Goal: Information Seeking & Learning: Learn about a topic

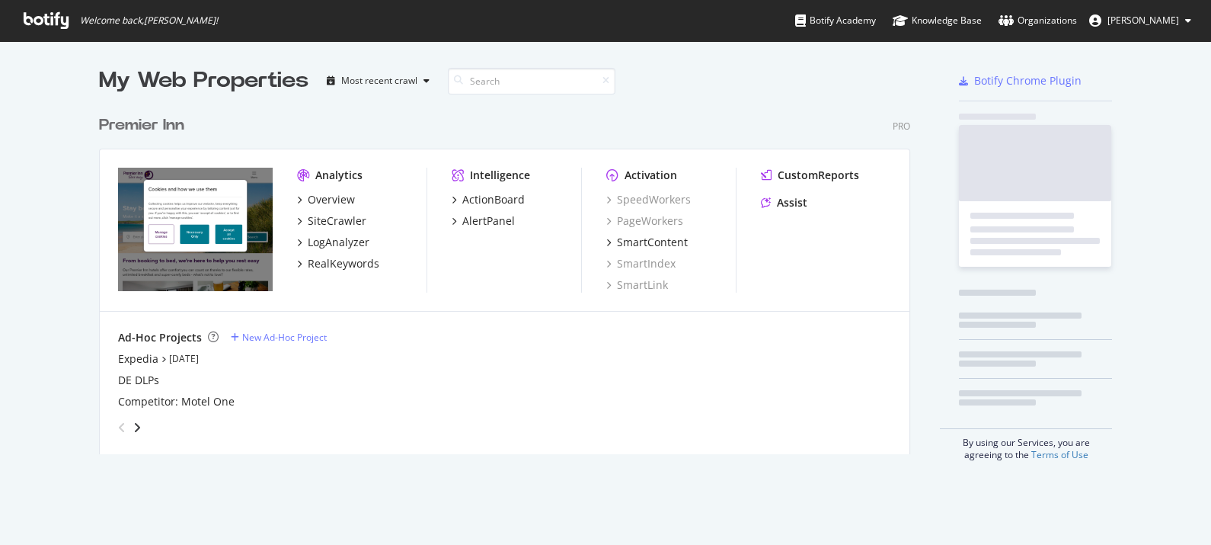
scroll to position [343, 808]
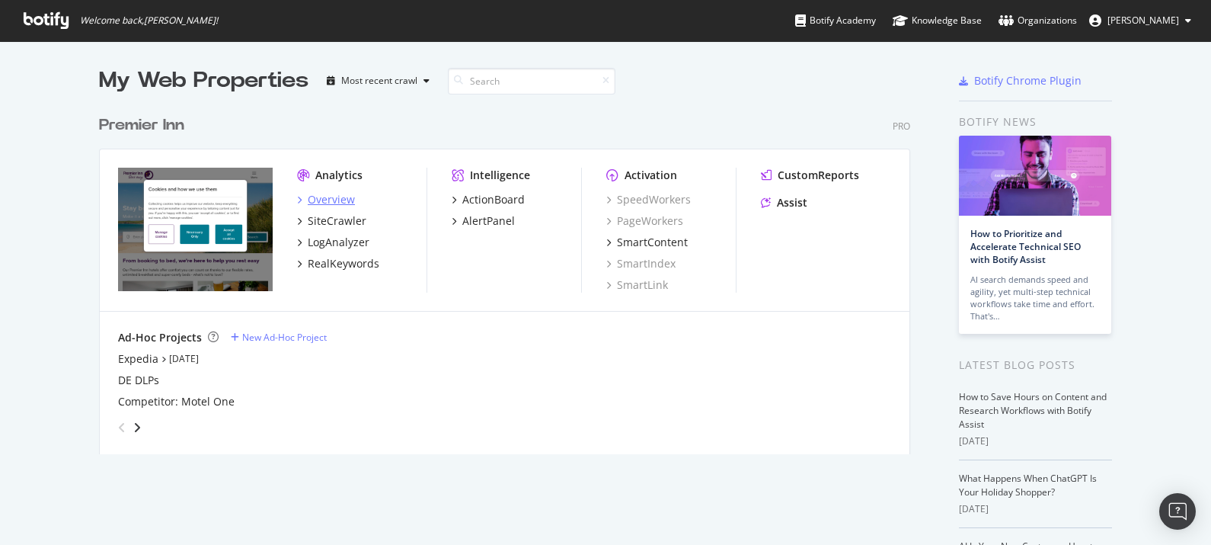
click at [324, 199] on div "Overview" at bounding box center [331, 199] width 47 height 15
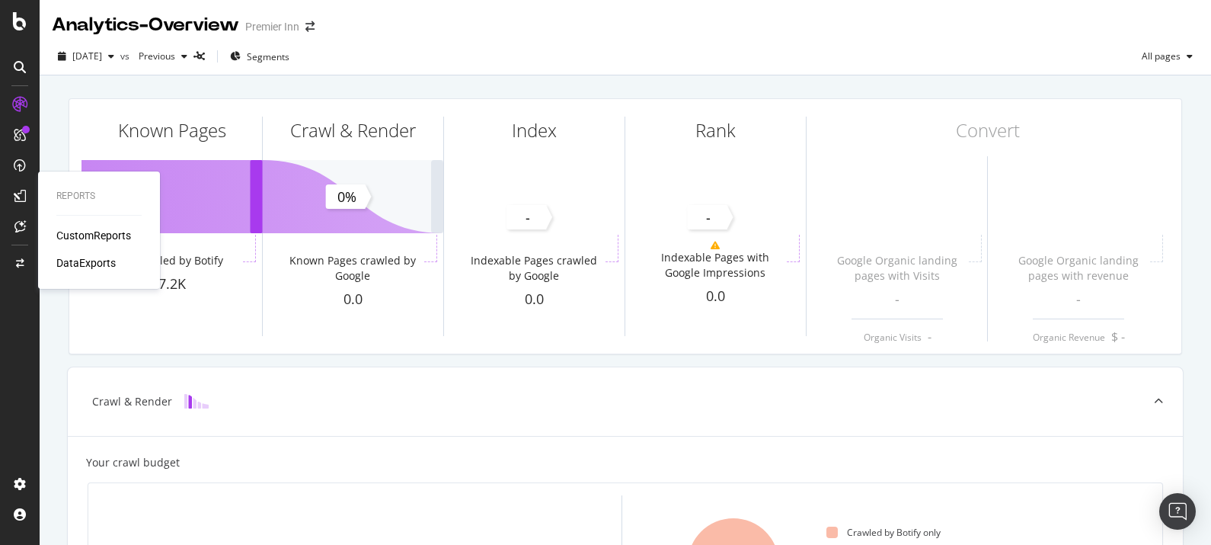
click at [69, 235] on div "CustomReports" at bounding box center [93, 235] width 75 height 15
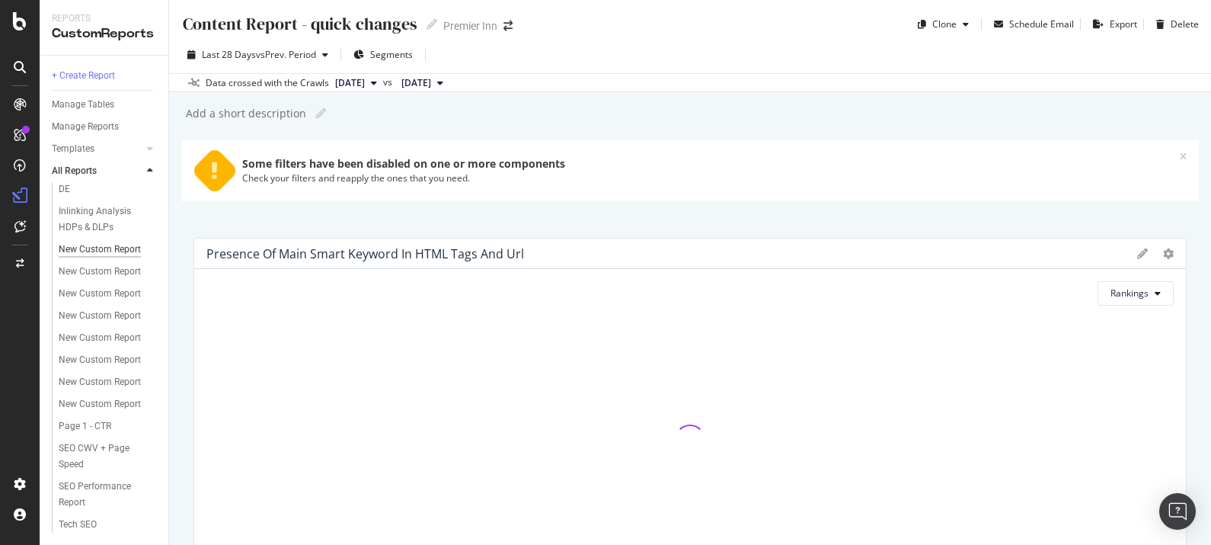
scroll to position [261, 0]
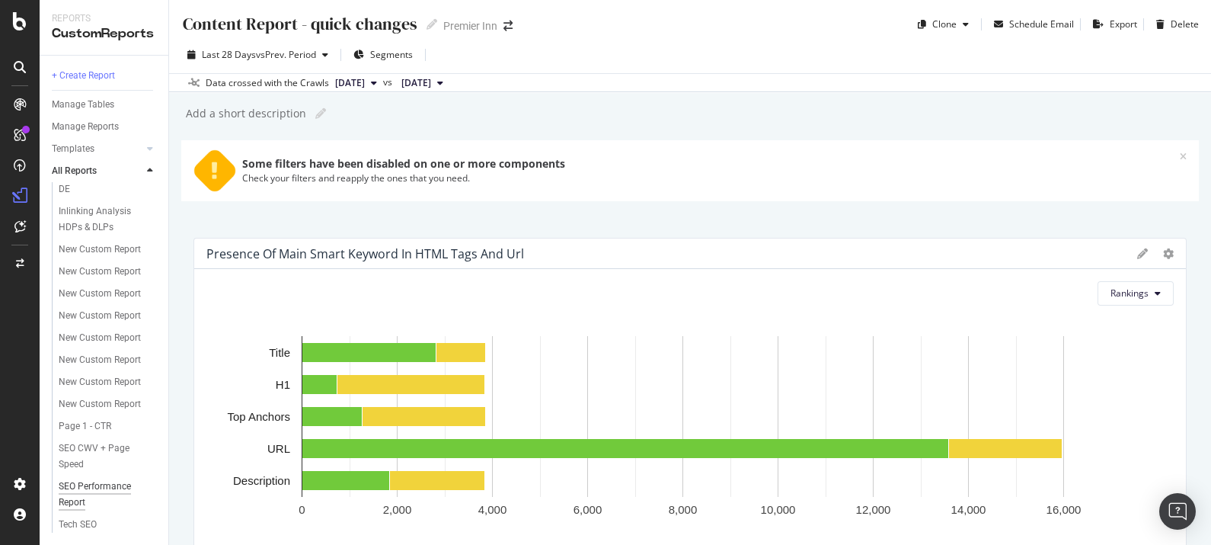
click at [80, 487] on div "SEO Performance Report" at bounding box center [102, 494] width 86 height 32
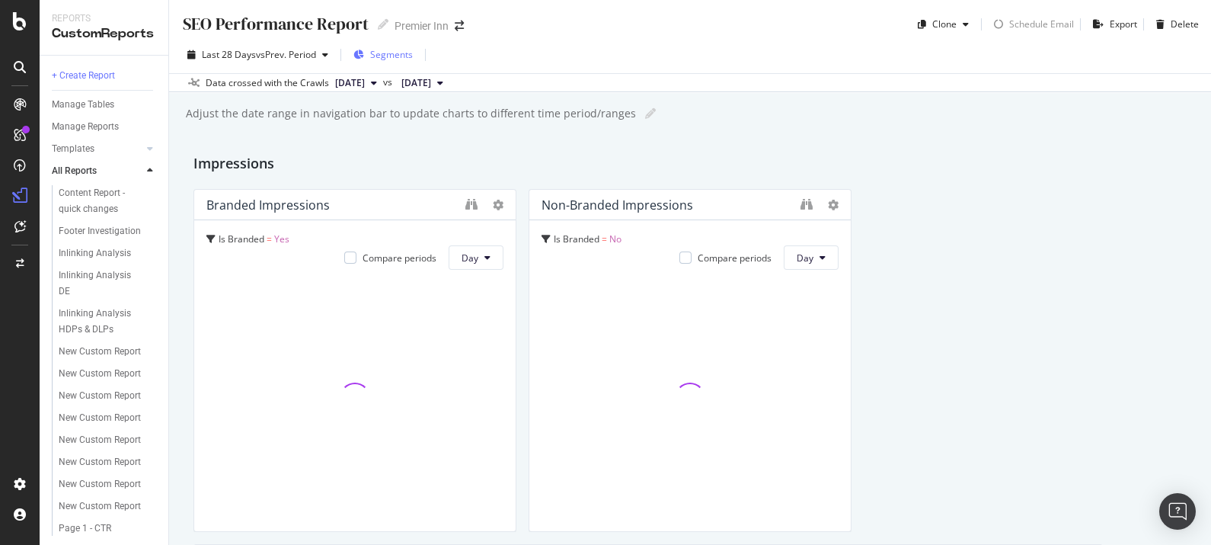
click at [400, 52] on span "Segments" at bounding box center [391, 54] width 43 height 13
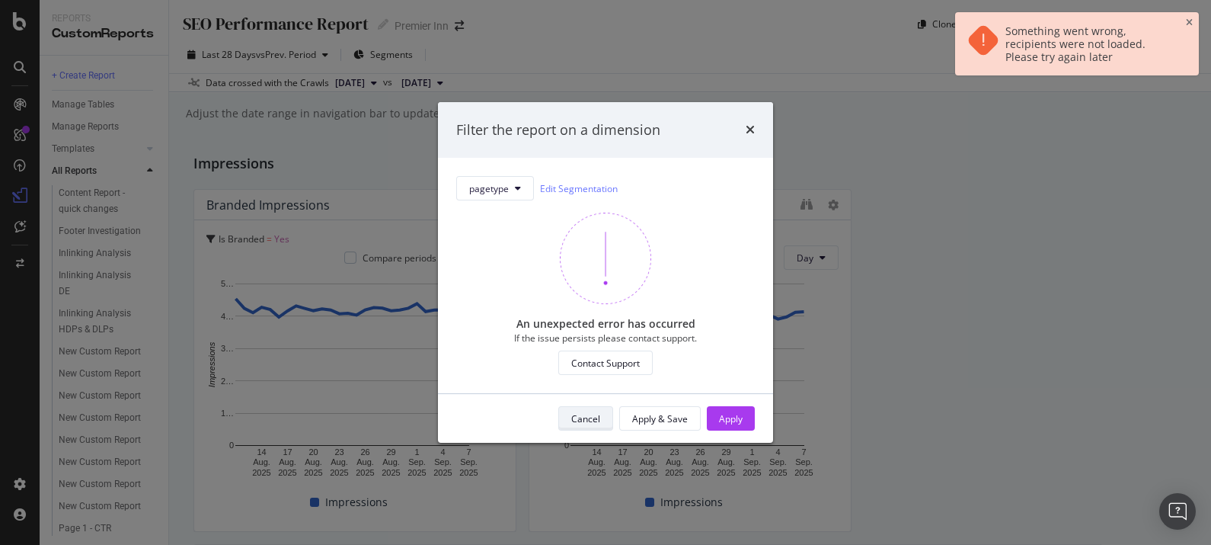
click at [603, 417] on button "Cancel" at bounding box center [585, 418] width 55 height 24
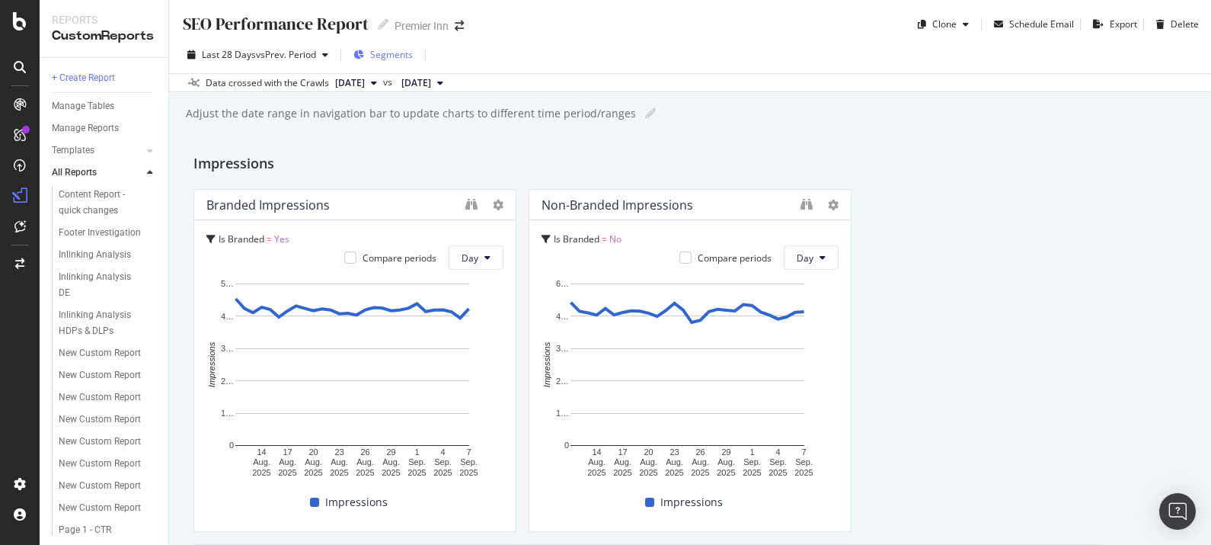
click at [377, 50] on span "Segments" at bounding box center [391, 54] width 43 height 13
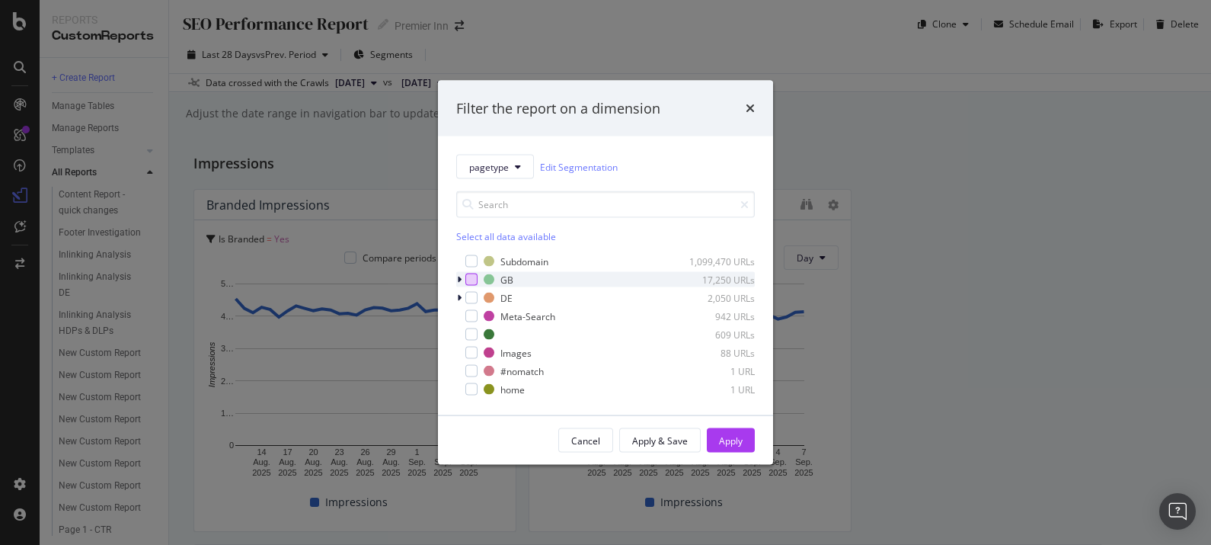
click at [472, 284] on div "GB 17,250 URLs" at bounding box center [605, 279] width 299 height 15
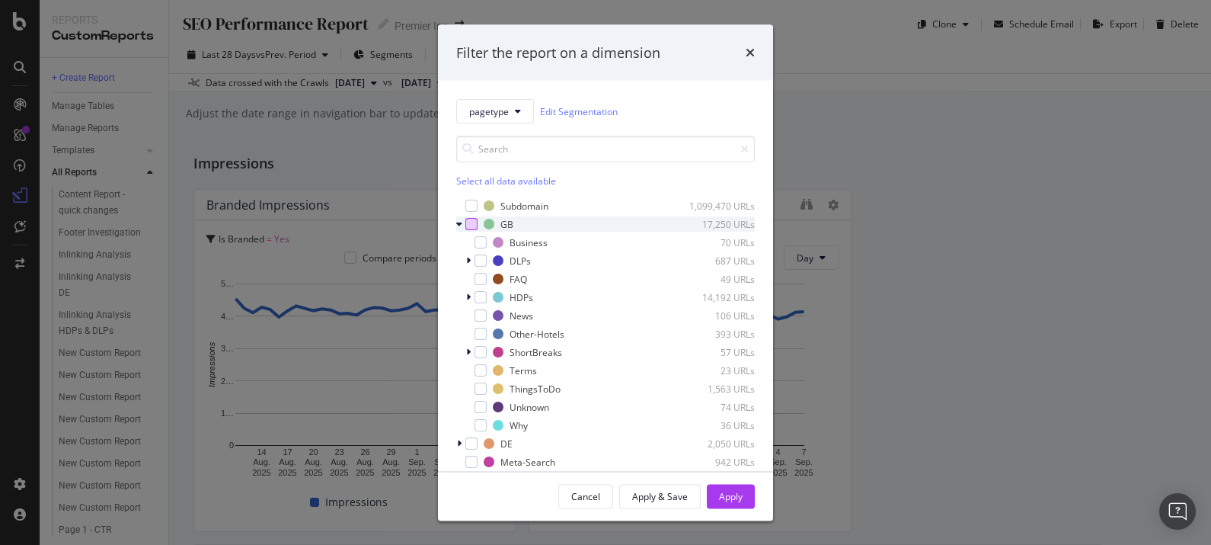
click at [467, 224] on div "modal" at bounding box center [472, 224] width 12 height 12
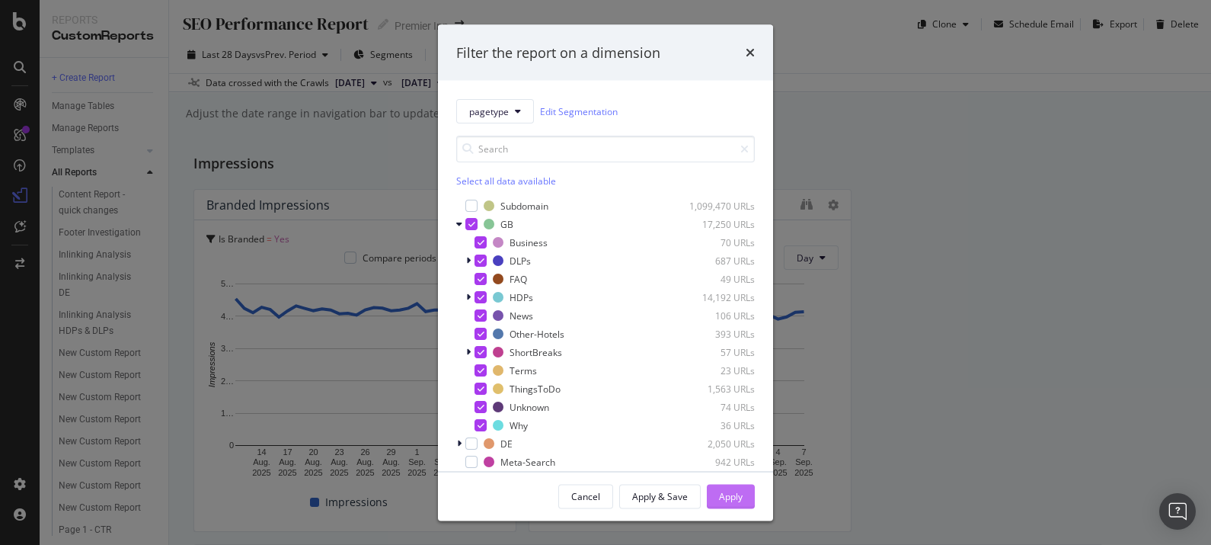
click at [725, 500] on div "Apply" at bounding box center [731, 495] width 24 height 13
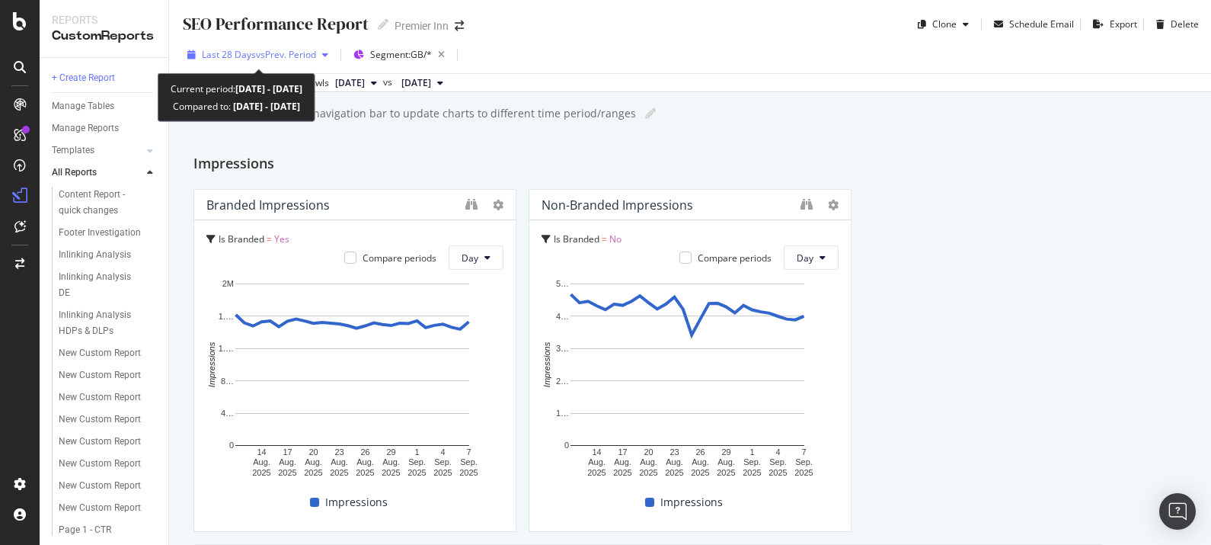
click at [303, 59] on span "vs Prev. Period" at bounding box center [286, 54] width 60 height 13
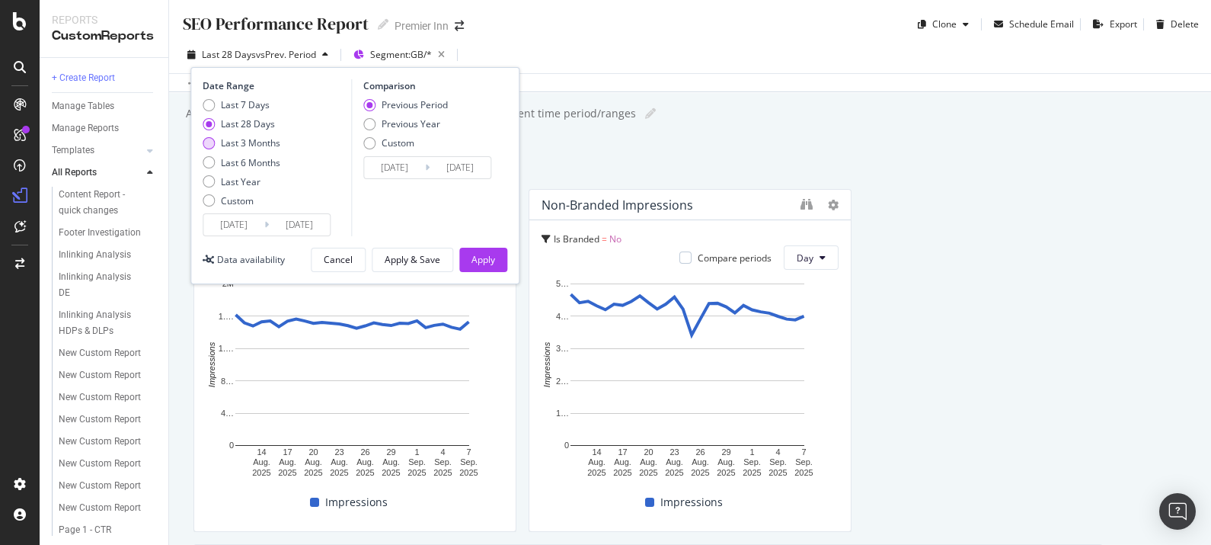
click at [213, 141] on div "Last 3 Months" at bounding box center [209, 143] width 12 height 12
type input "[DATE]"
click at [469, 257] on button "Apply" at bounding box center [483, 260] width 48 height 24
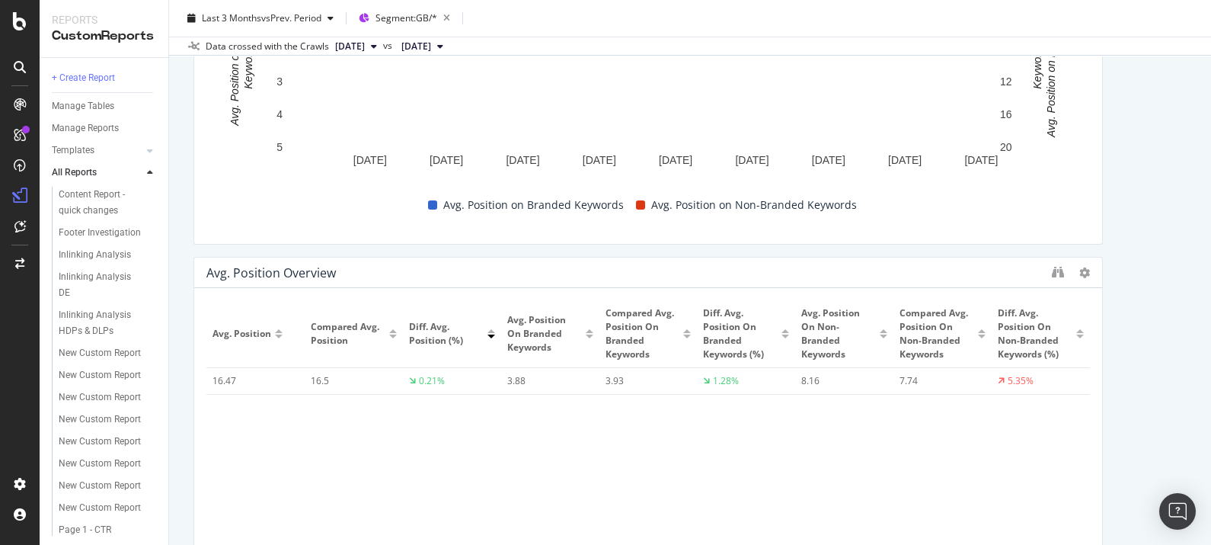
scroll to position [4024, 0]
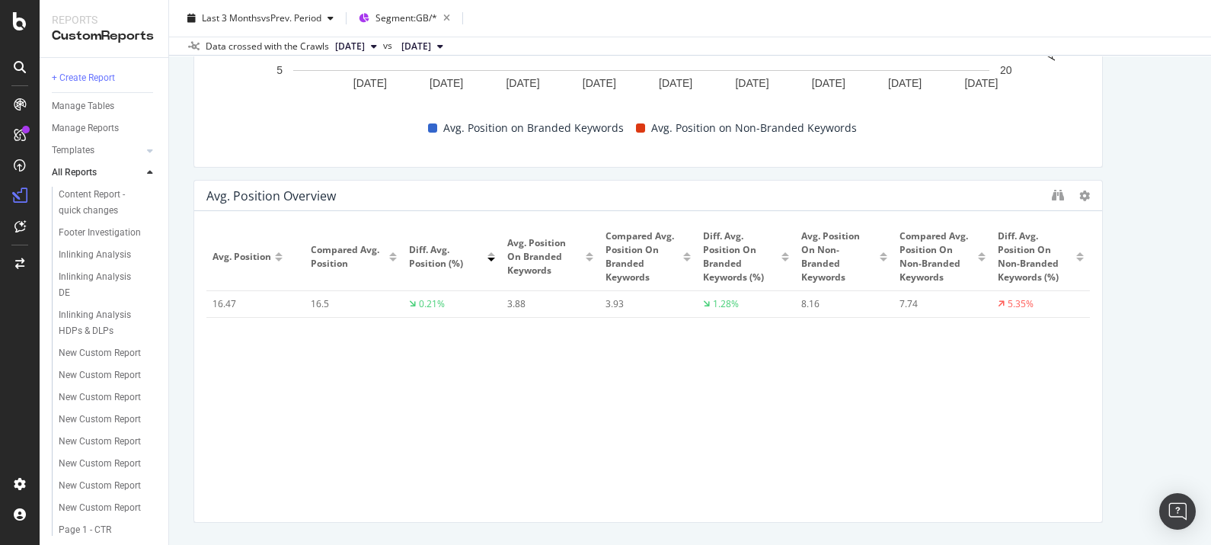
click at [308, 543] on div "SEO Performance Report SEO Performance Report Premier Inn Clone Schedule Email …" at bounding box center [690, 272] width 1042 height 545
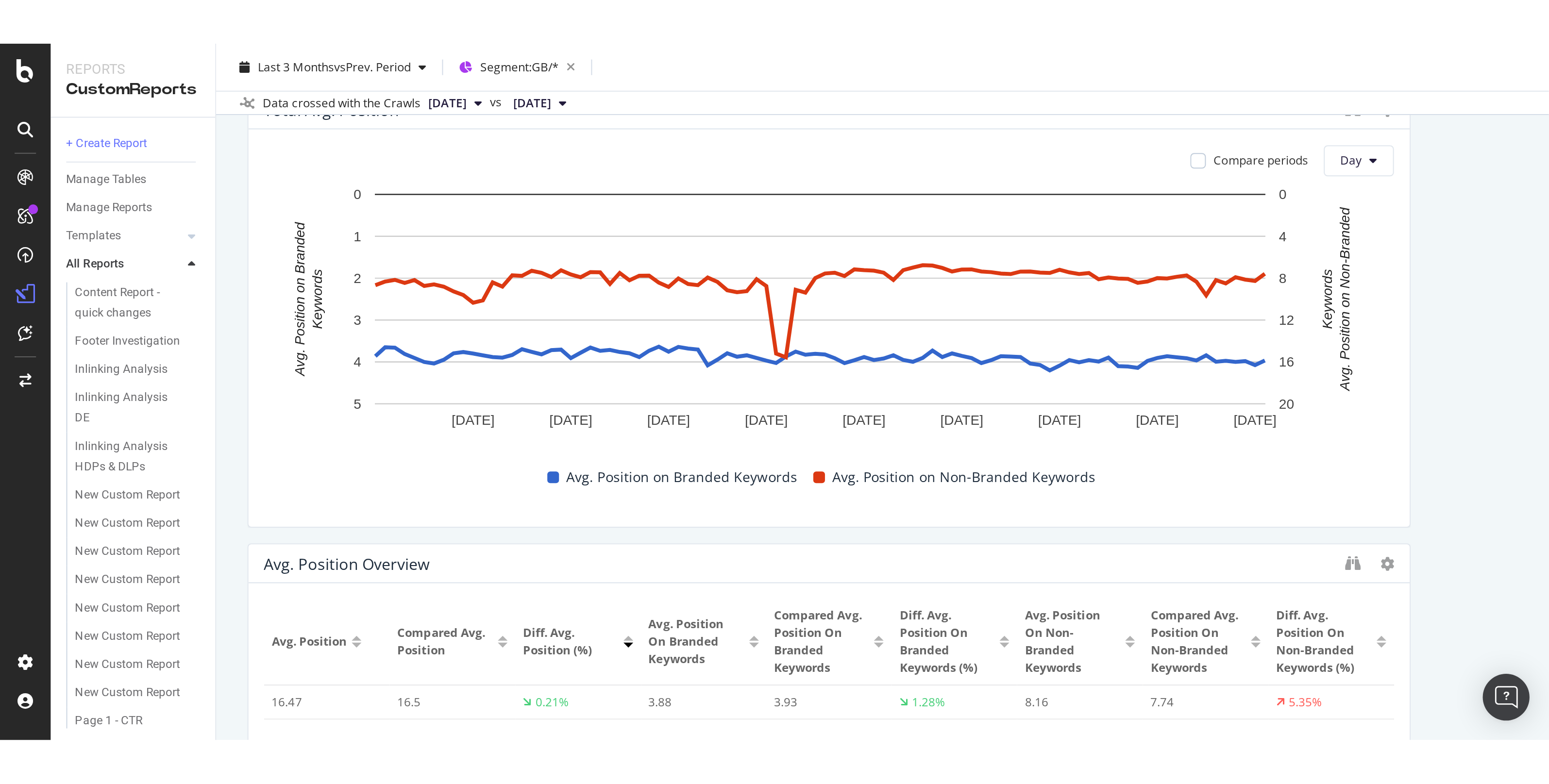
scroll to position [2430, 0]
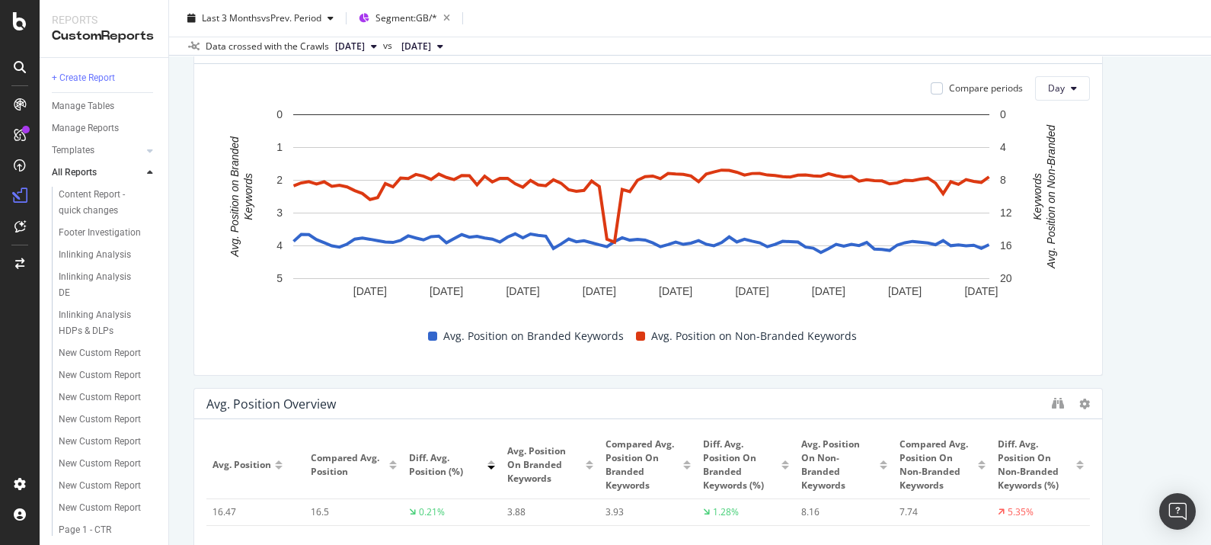
drag, startPoint x: 1179, startPoint y: 152, endPoint x: 1141, endPoint y: 133, distance: 42.3
click at [1179, 152] on div "SEO Performance Report SEO Performance Report Premier Inn Clone Schedule Email …" at bounding box center [690, 272] width 1042 height 545
click at [1179, 95] on div "SEO Performance Report SEO Performance Report Premier Inn Clone Schedule Email …" at bounding box center [690, 272] width 1042 height 545
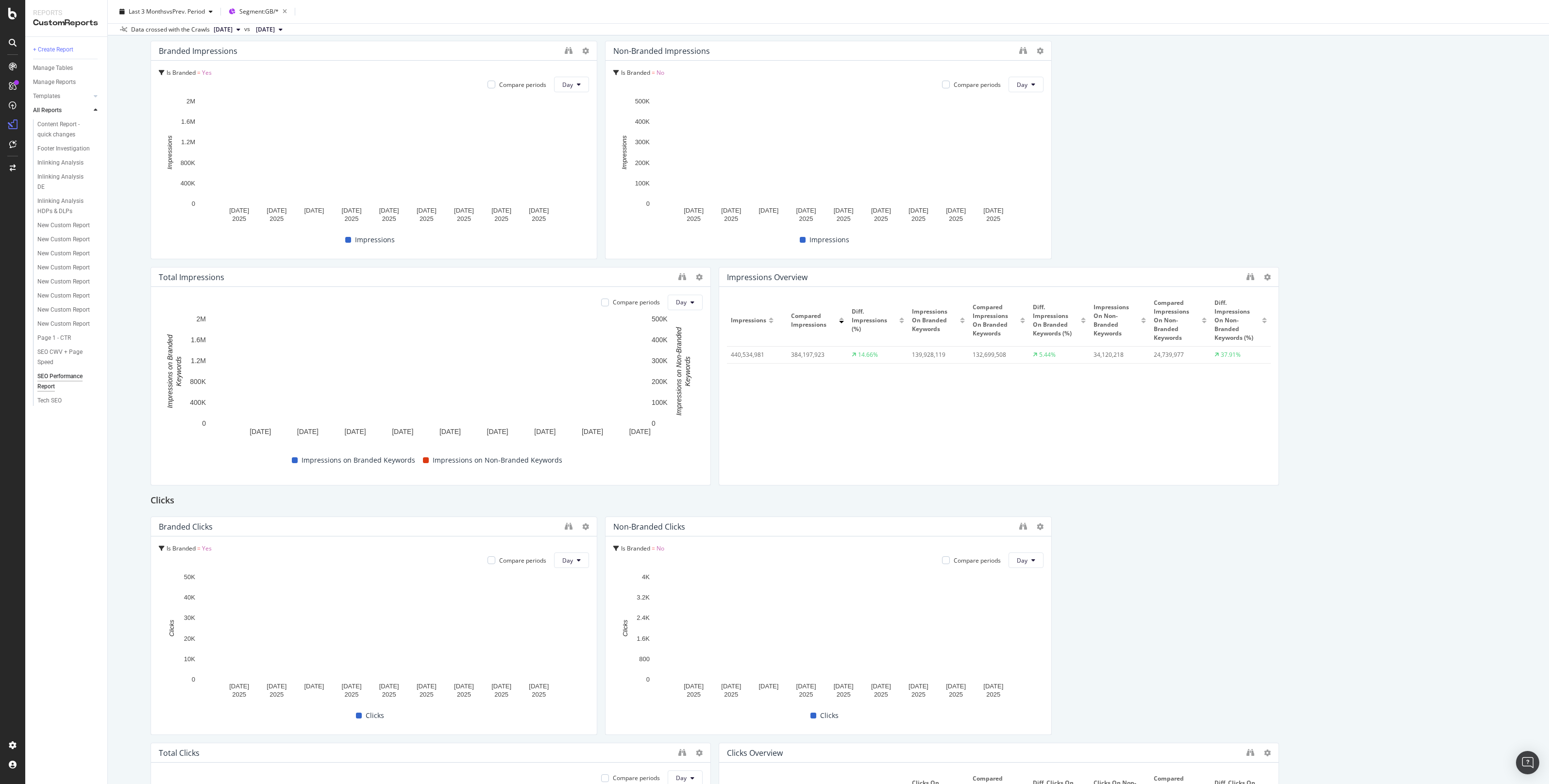
scroll to position [0, 0]
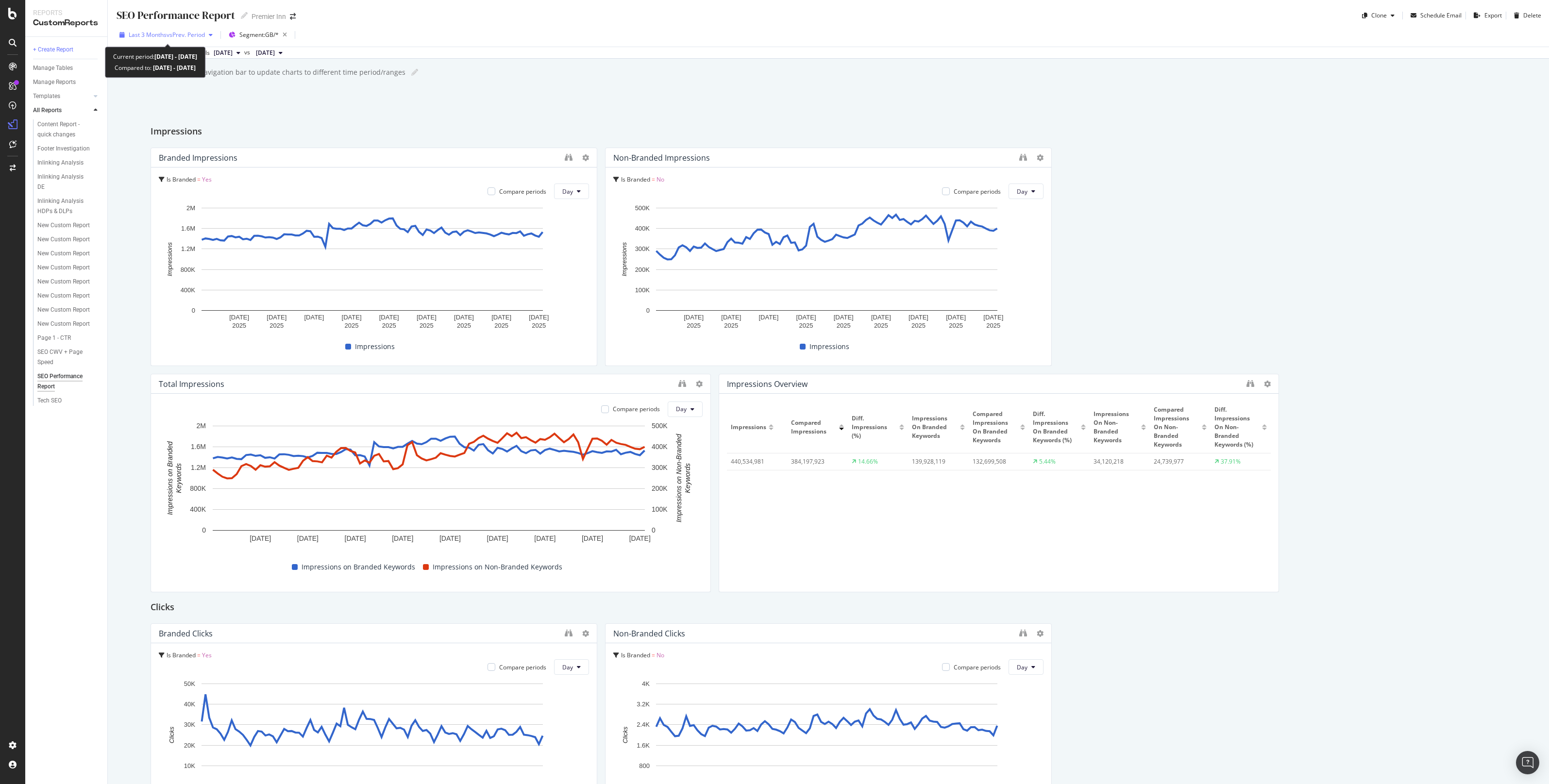
click at [192, 37] on span "vs Prev. Period" at bounding box center [185, 34] width 38 height 8
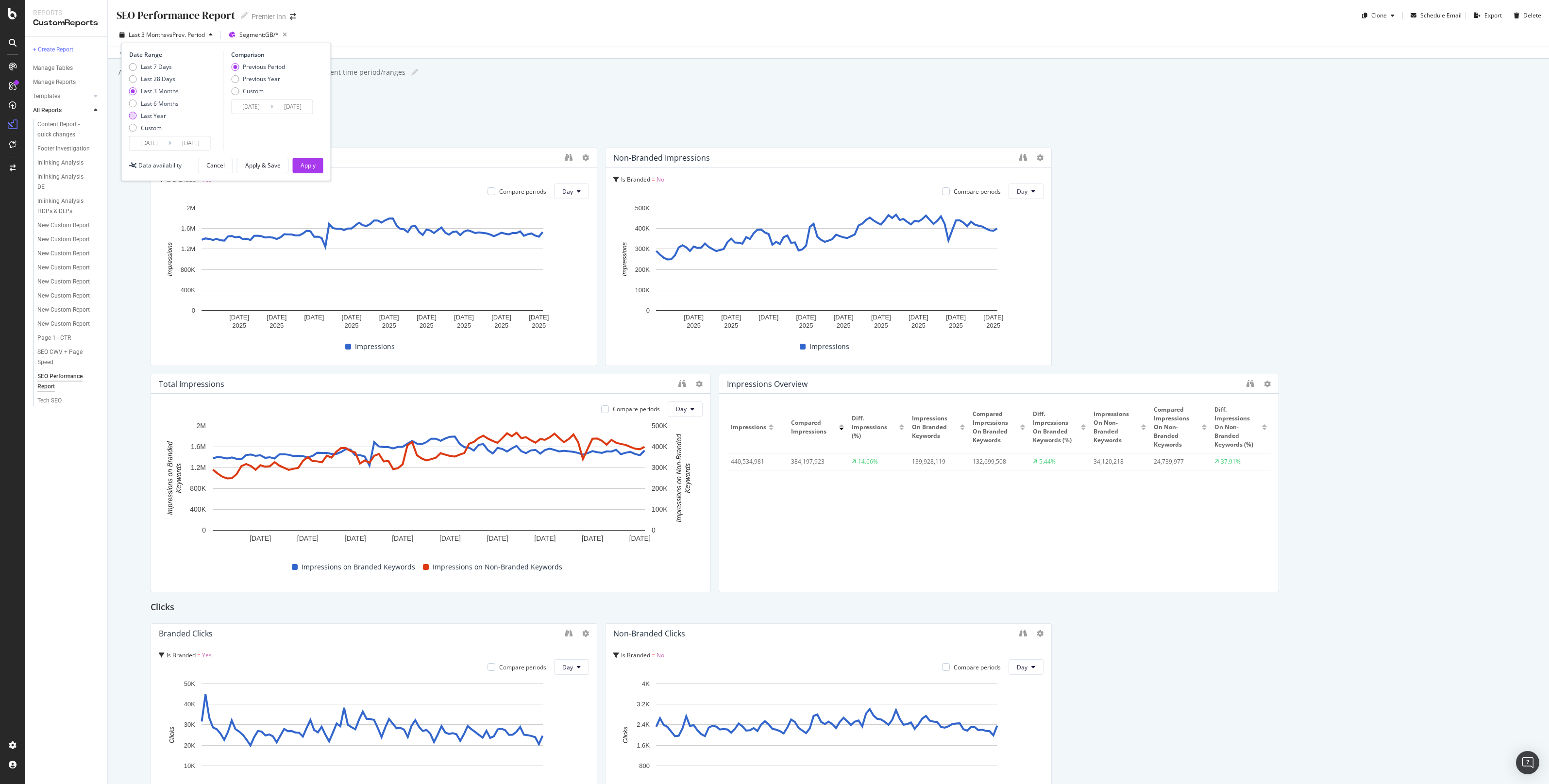
click at [143, 118] on div "Last Year" at bounding box center [154, 115] width 25 height 8
type input "[DATE]"
click at [297, 162] on button "Apply" at bounding box center [308, 166] width 31 height 15
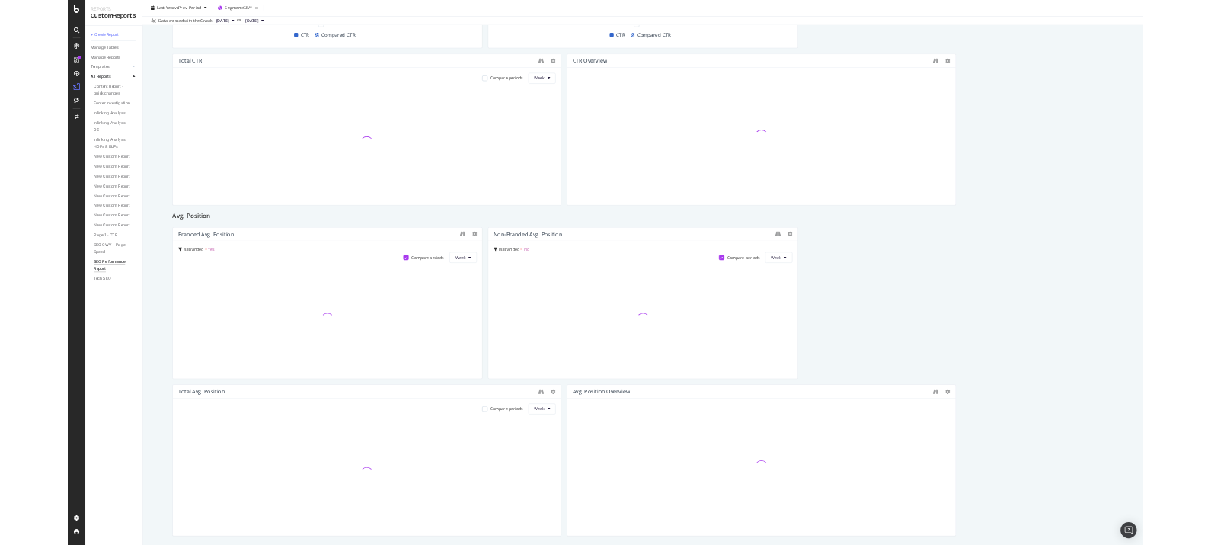
scroll to position [2059, 0]
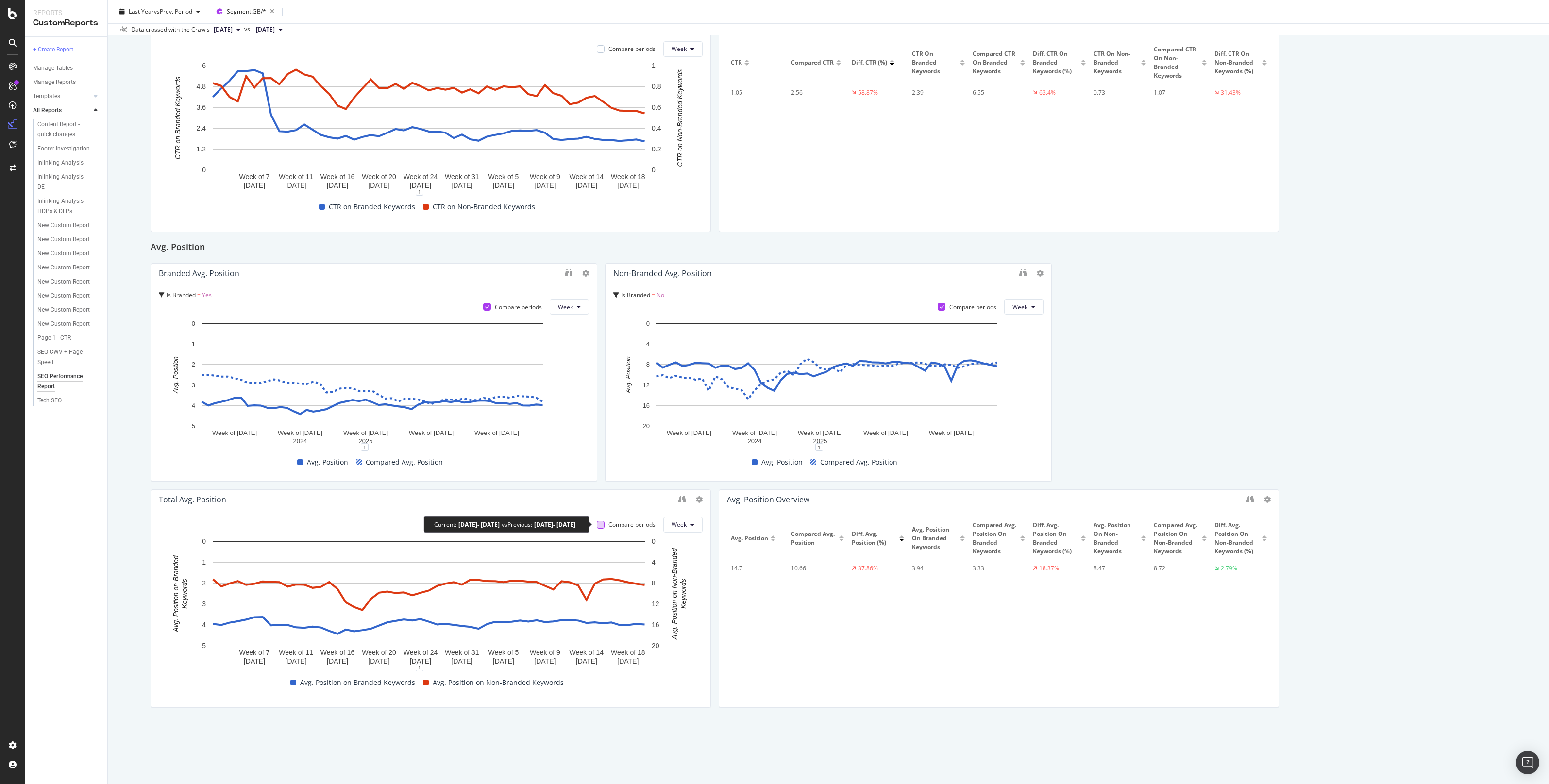
click at [596, 346] on div at bounding box center [600, 525] width 8 height 8
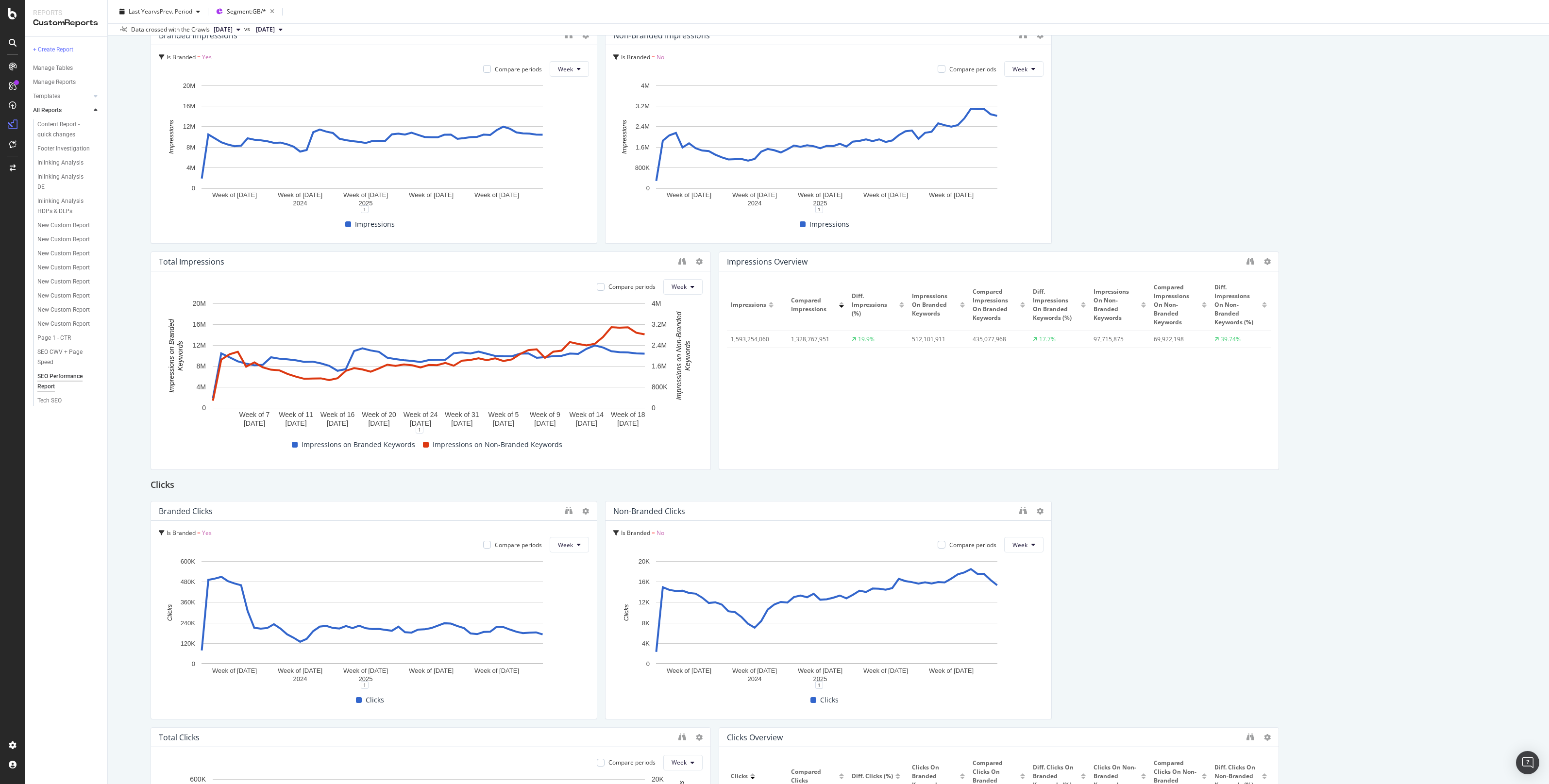
scroll to position [0, 0]
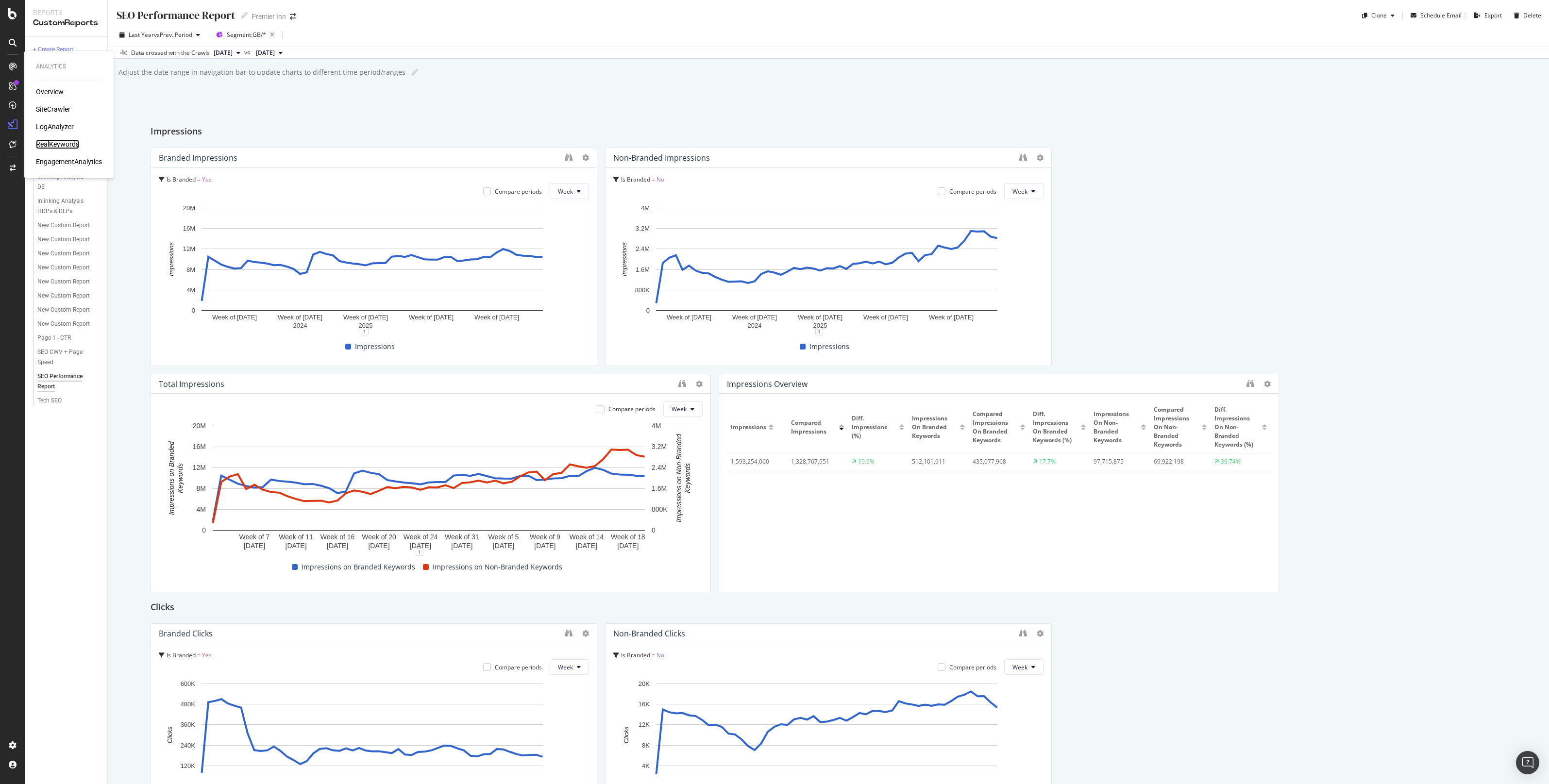
click at [51, 142] on div "RealKeywords" at bounding box center [57, 144] width 43 height 10
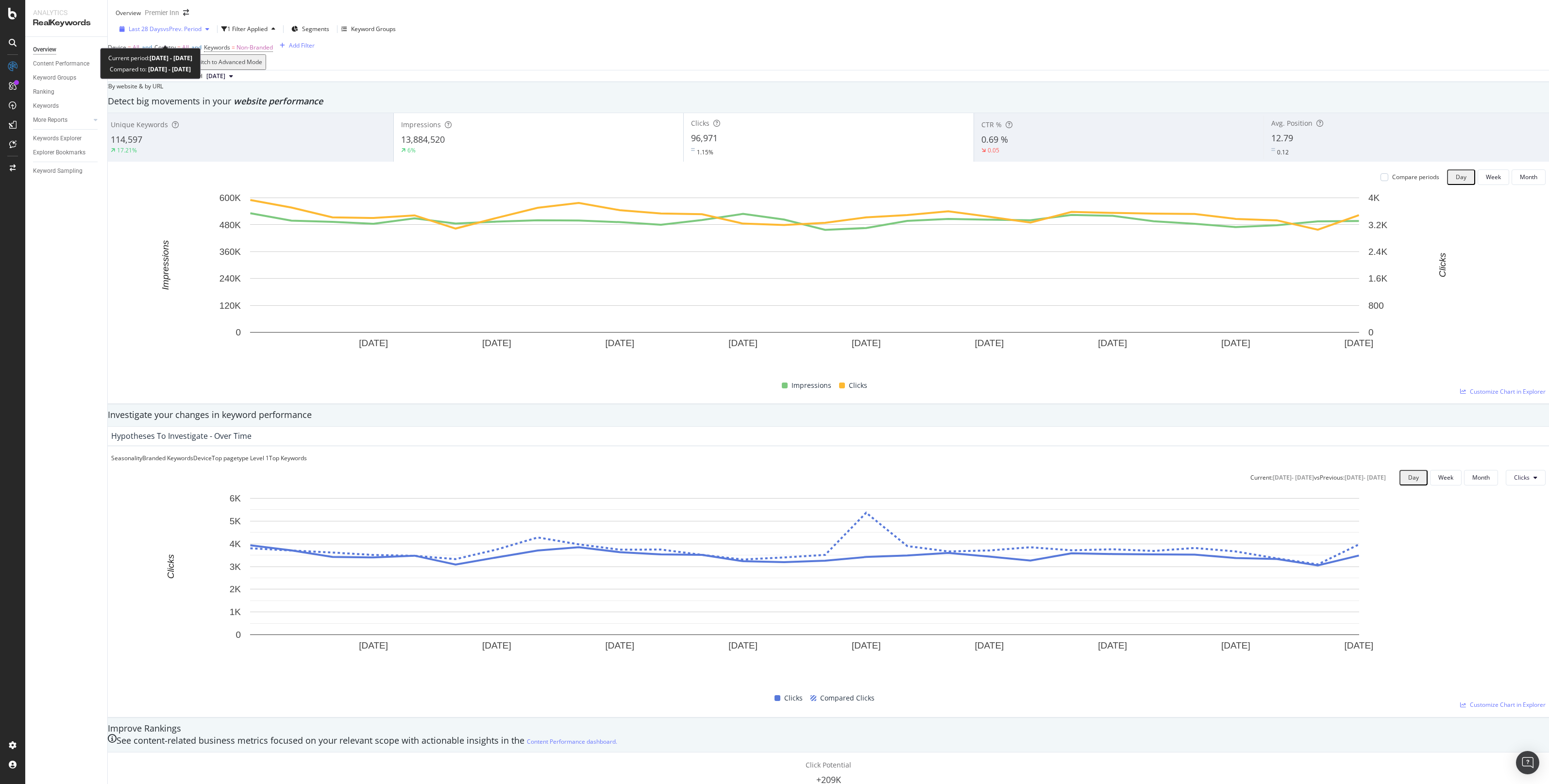
click at [174, 33] on span "vs Prev. Period" at bounding box center [182, 29] width 38 height 8
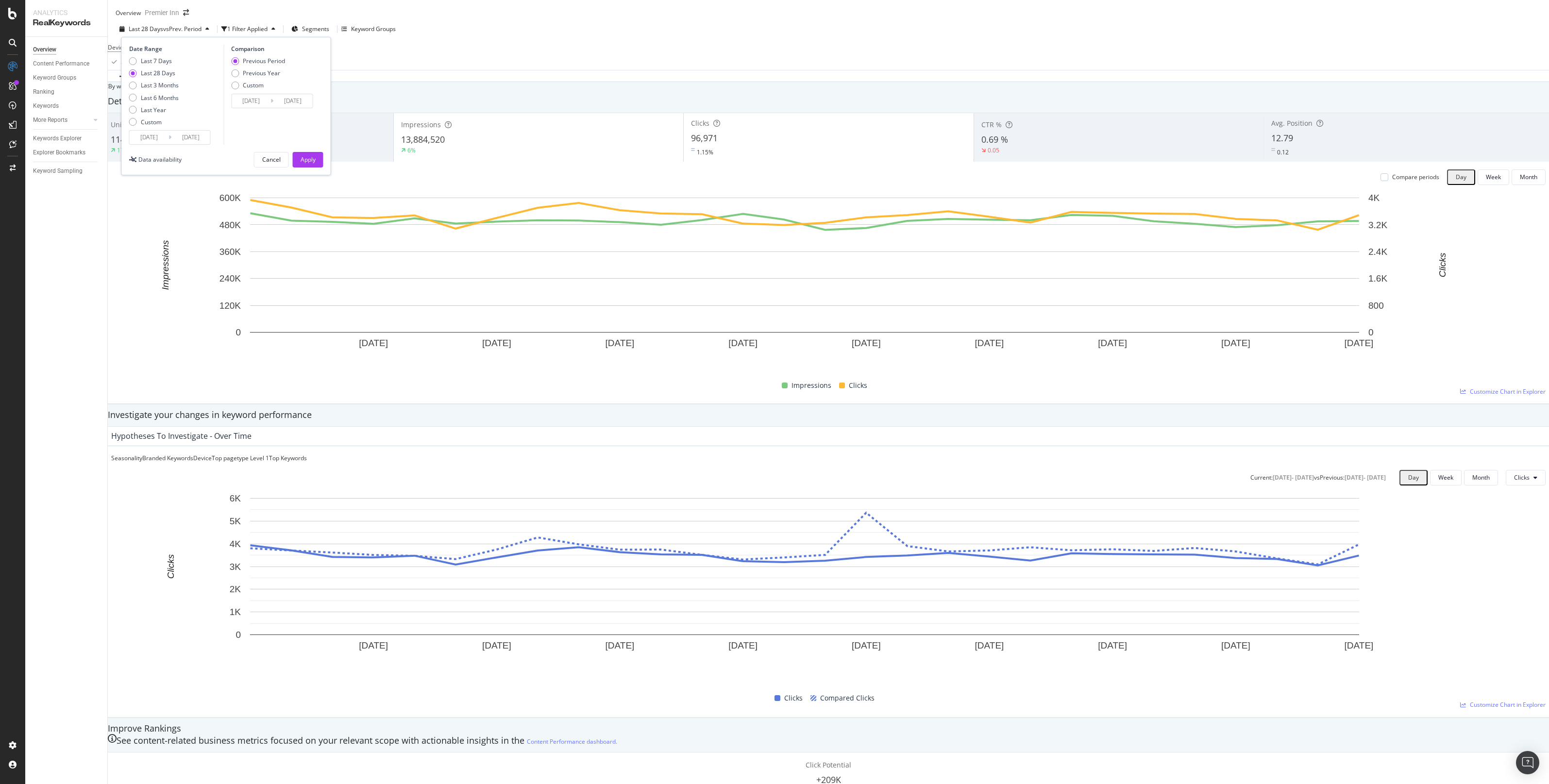
click at [142, 139] on input "[DATE]" at bounding box center [148, 137] width 39 height 13
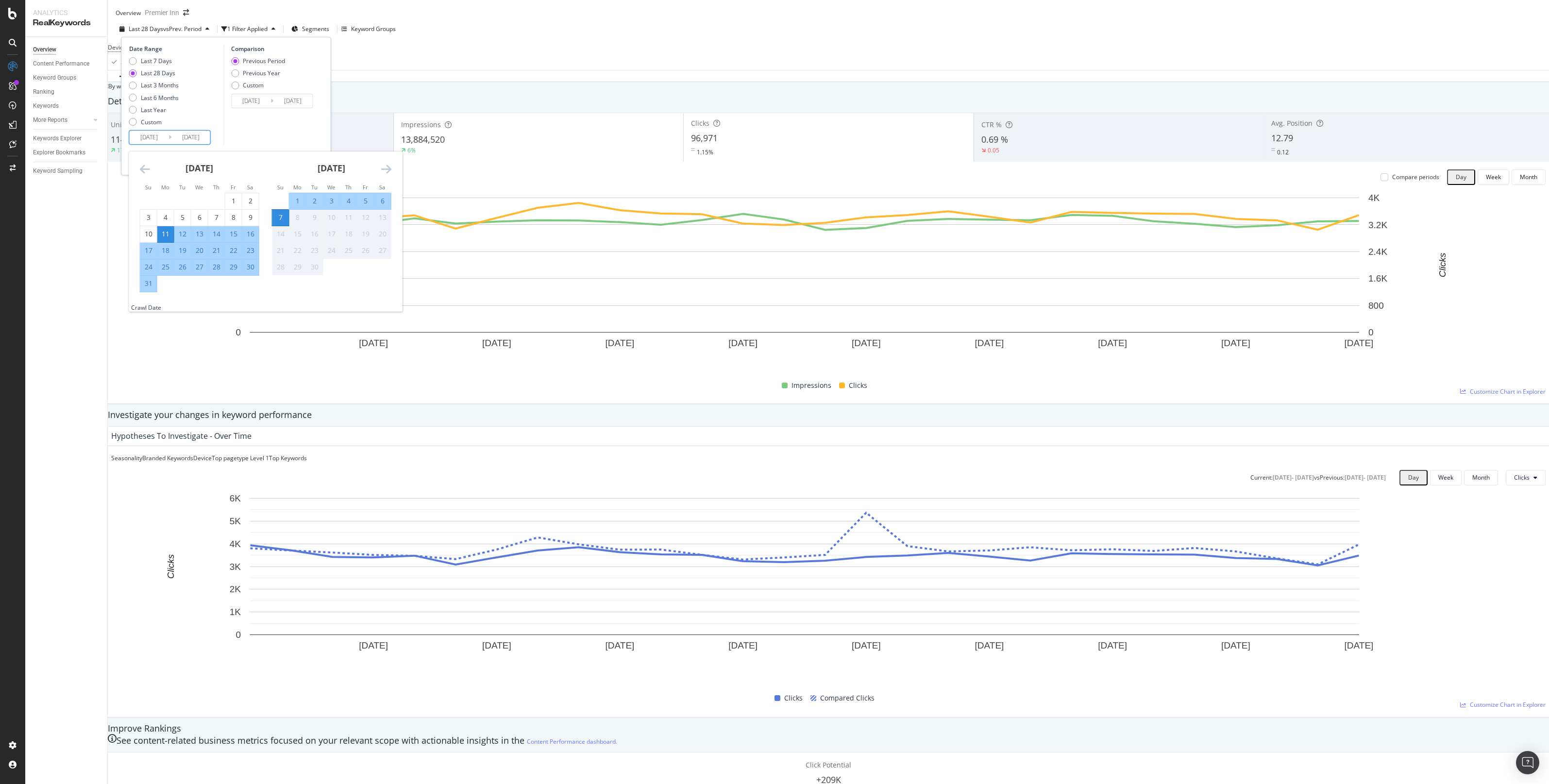
click at [142, 174] on icon "Move backward to switch to the previous month." at bounding box center [145, 169] width 10 height 11
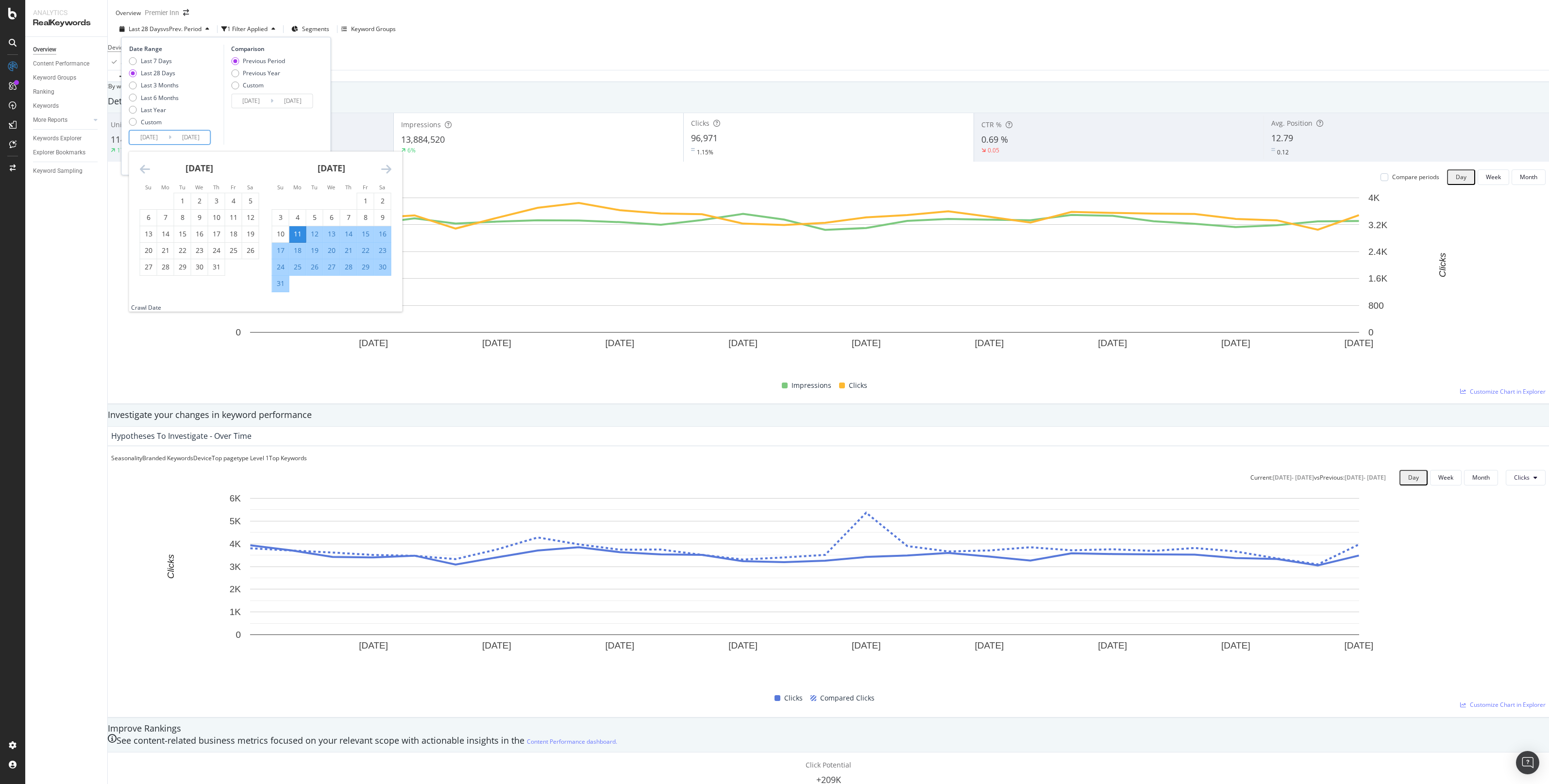
click at [142, 174] on icon "Move backward to switch to the previous month." at bounding box center [145, 169] width 10 height 11
click at [227, 255] on div "23" at bounding box center [234, 250] width 17 height 10
type input "[DATE]"
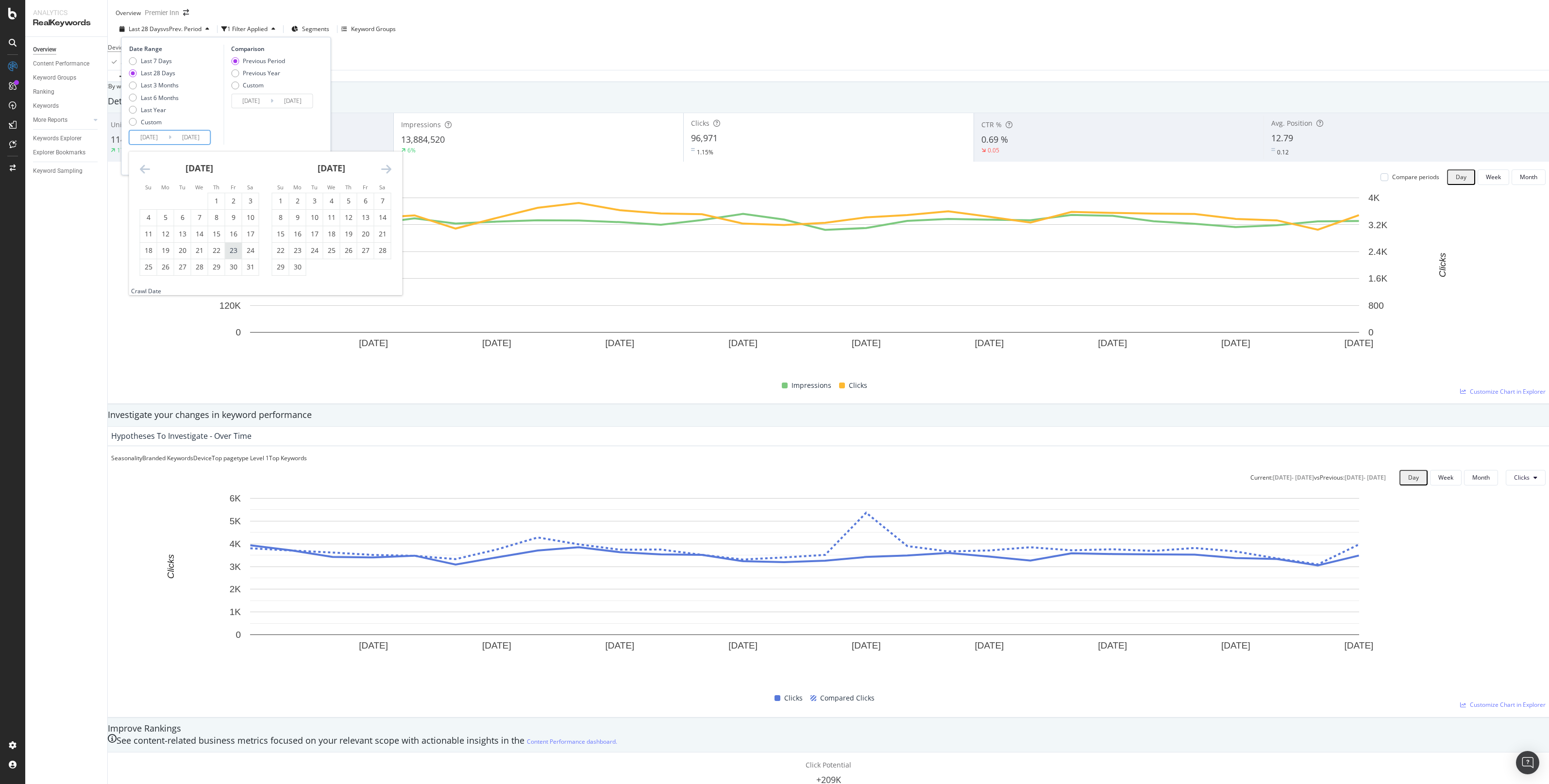
type input "[DATE]"
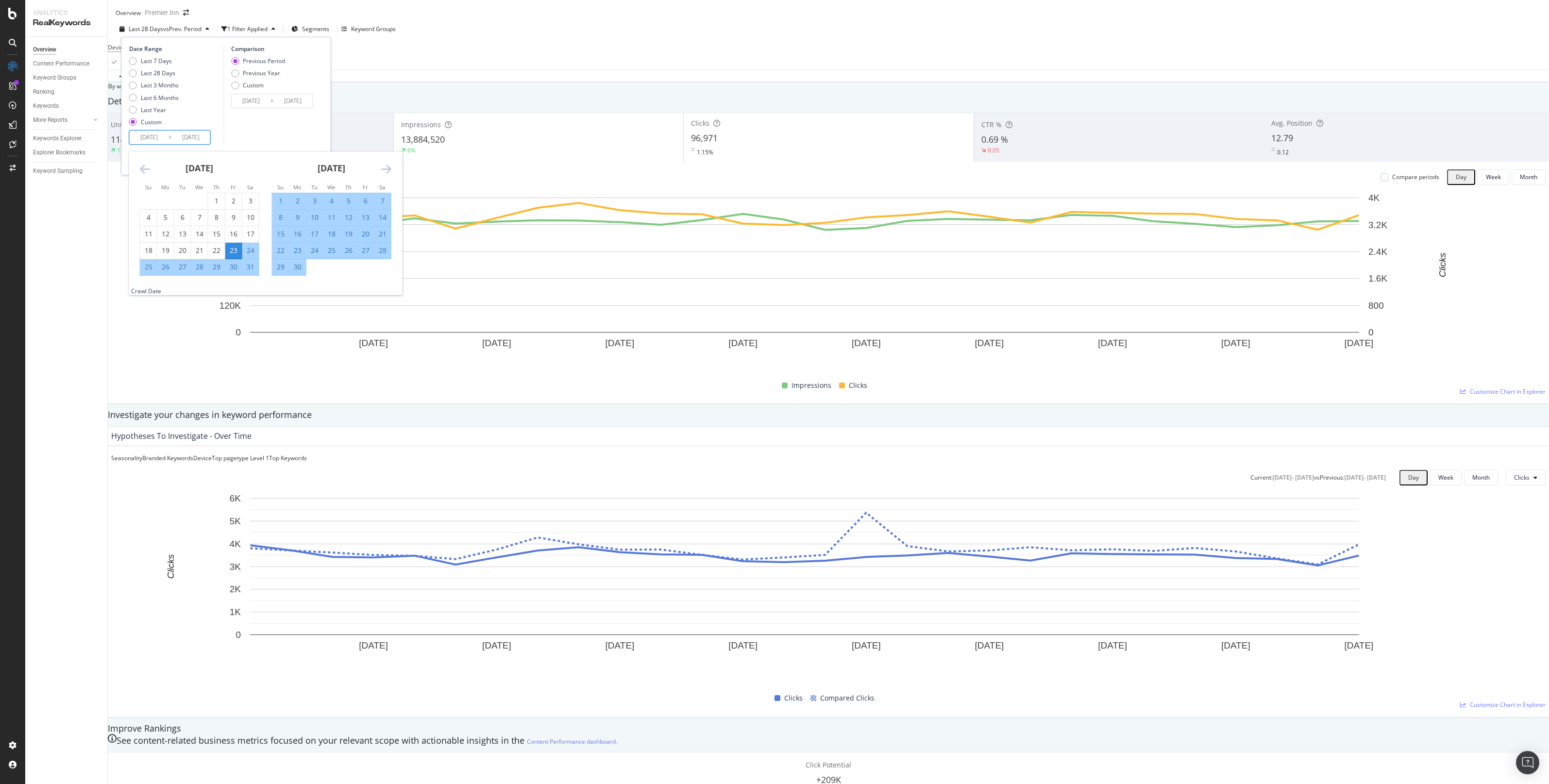
click at [282, 239] on div "15" at bounding box center [280, 234] width 17 height 10
type input "[DATE]"
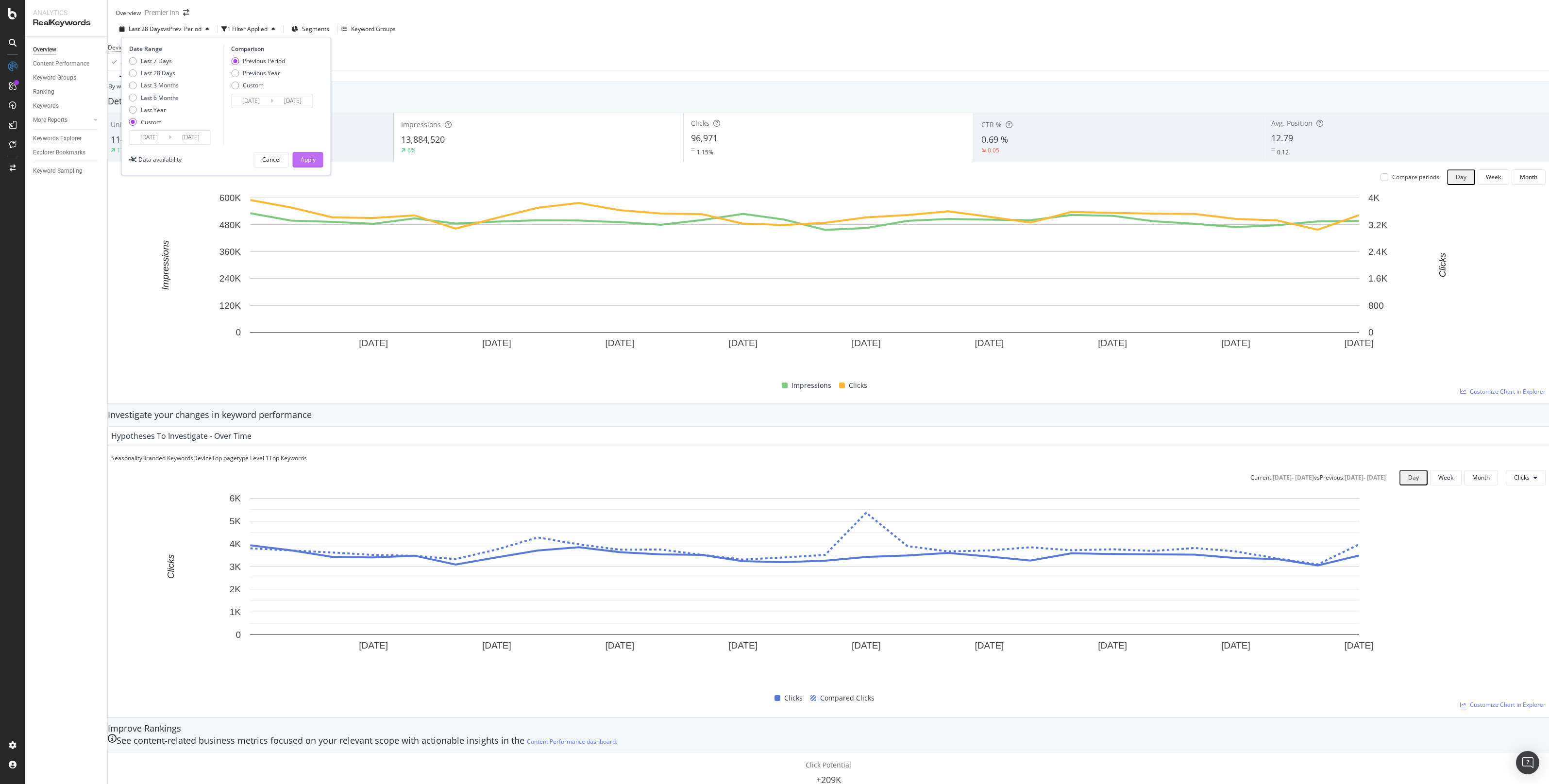
click at [309, 164] on div "Apply" at bounding box center [308, 159] width 15 height 8
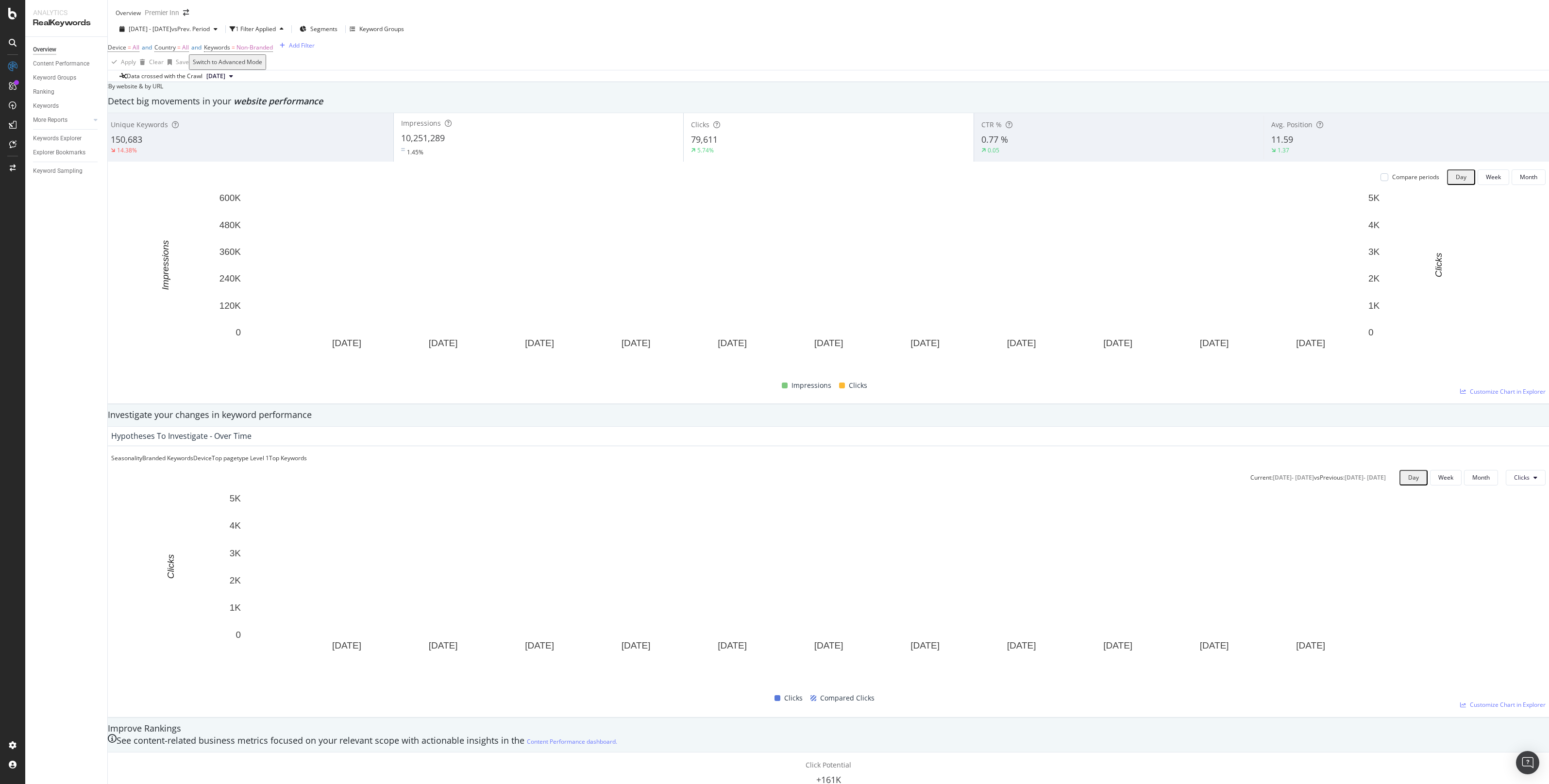
scroll to position [1187, 0]
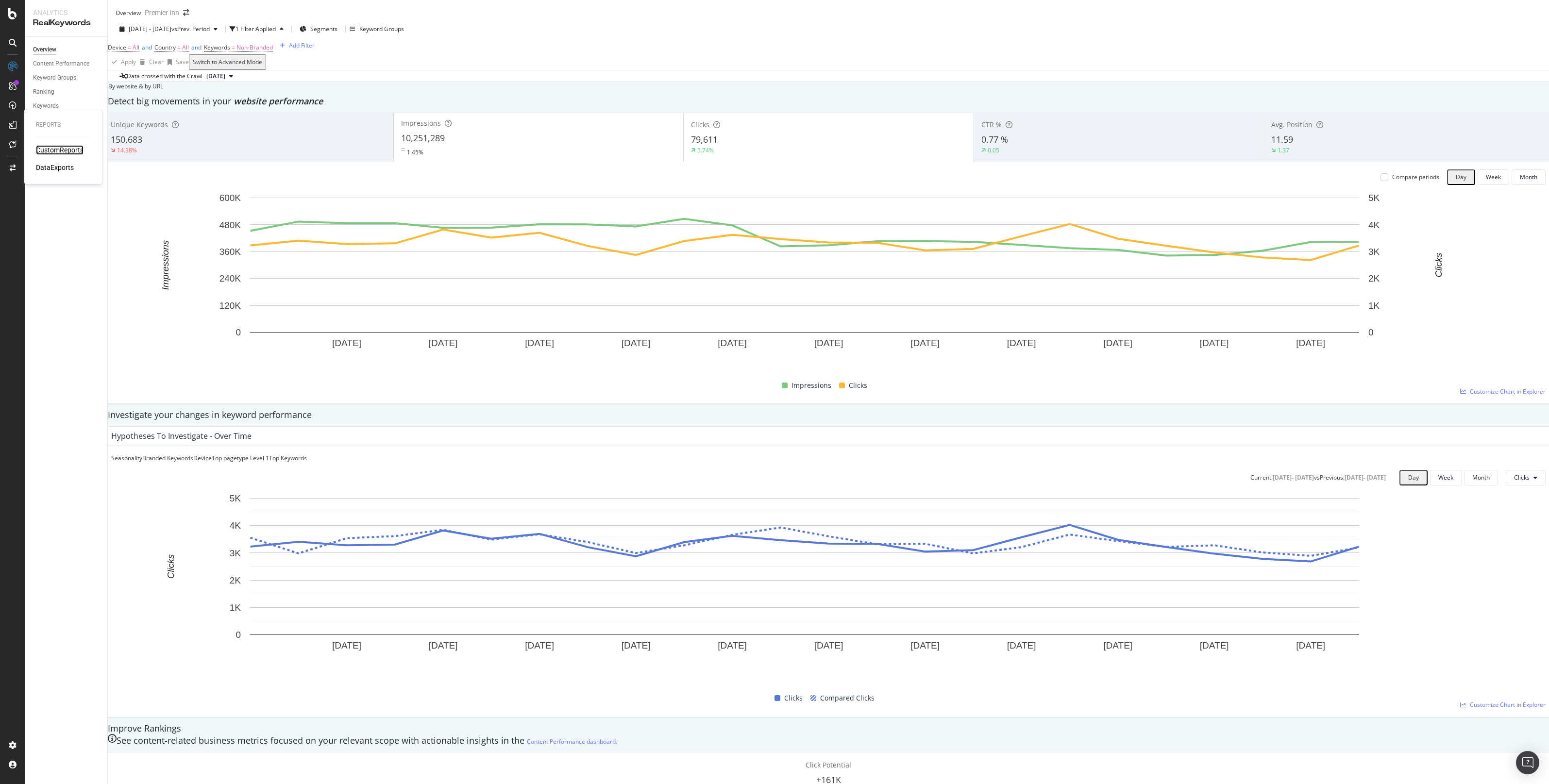
click at [48, 152] on div "CustomReports" at bounding box center [59, 150] width 48 height 10
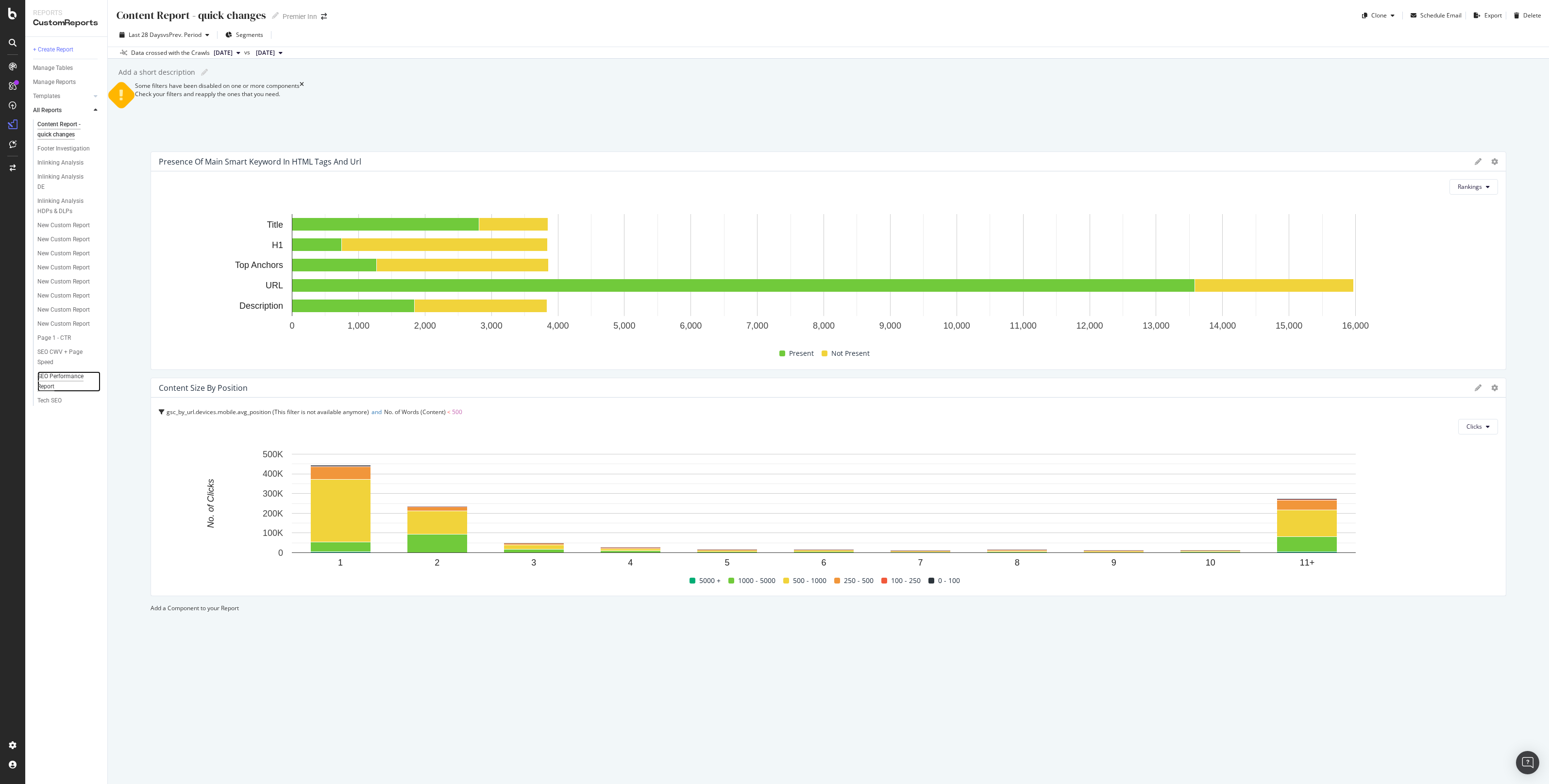
click at [56, 346] on div "SEO Performance Report" at bounding box center [65, 381] width 55 height 20
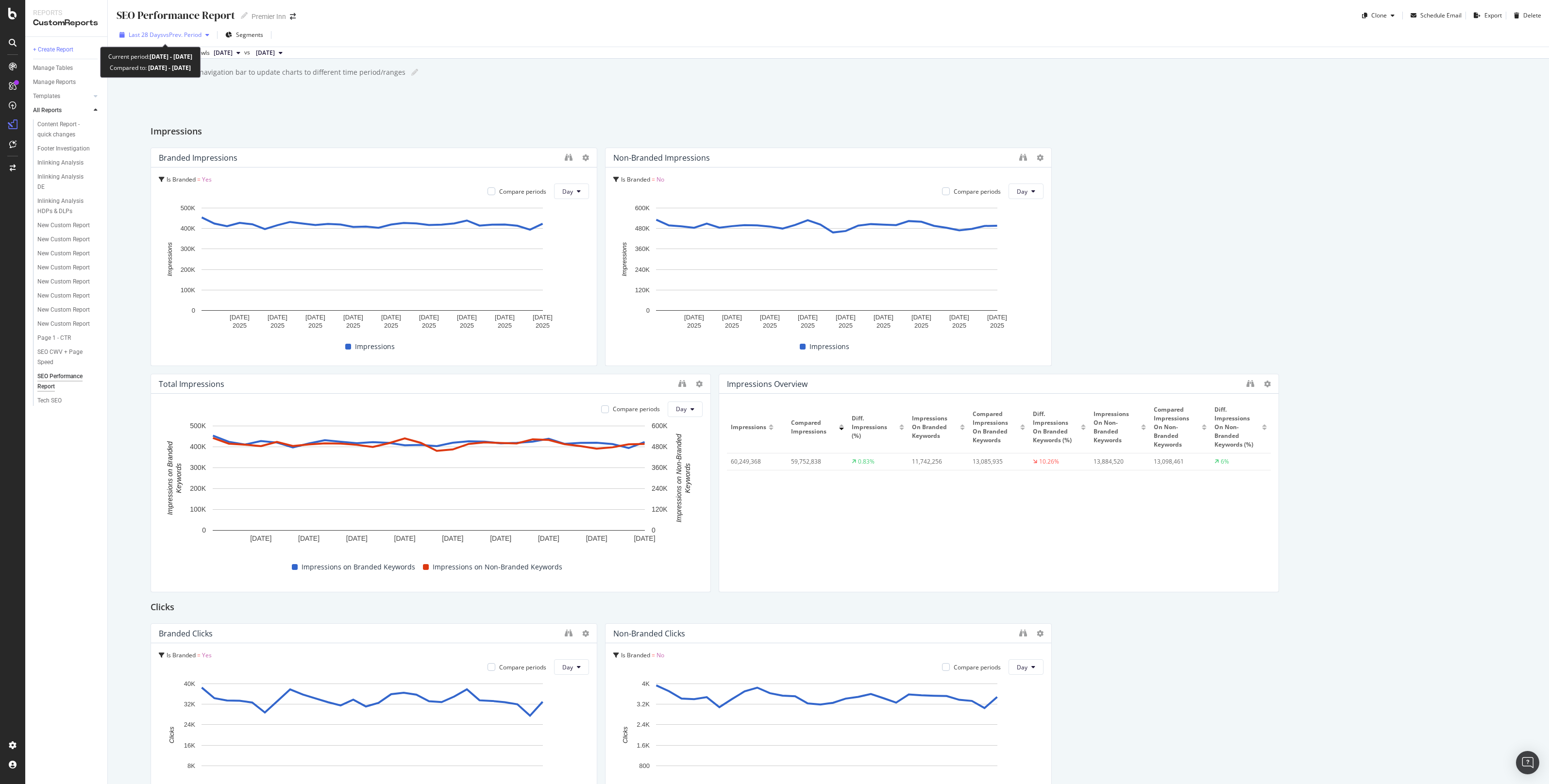
click at [189, 31] on div "Last 28 Days vs Prev. Period" at bounding box center [164, 34] width 97 height 15
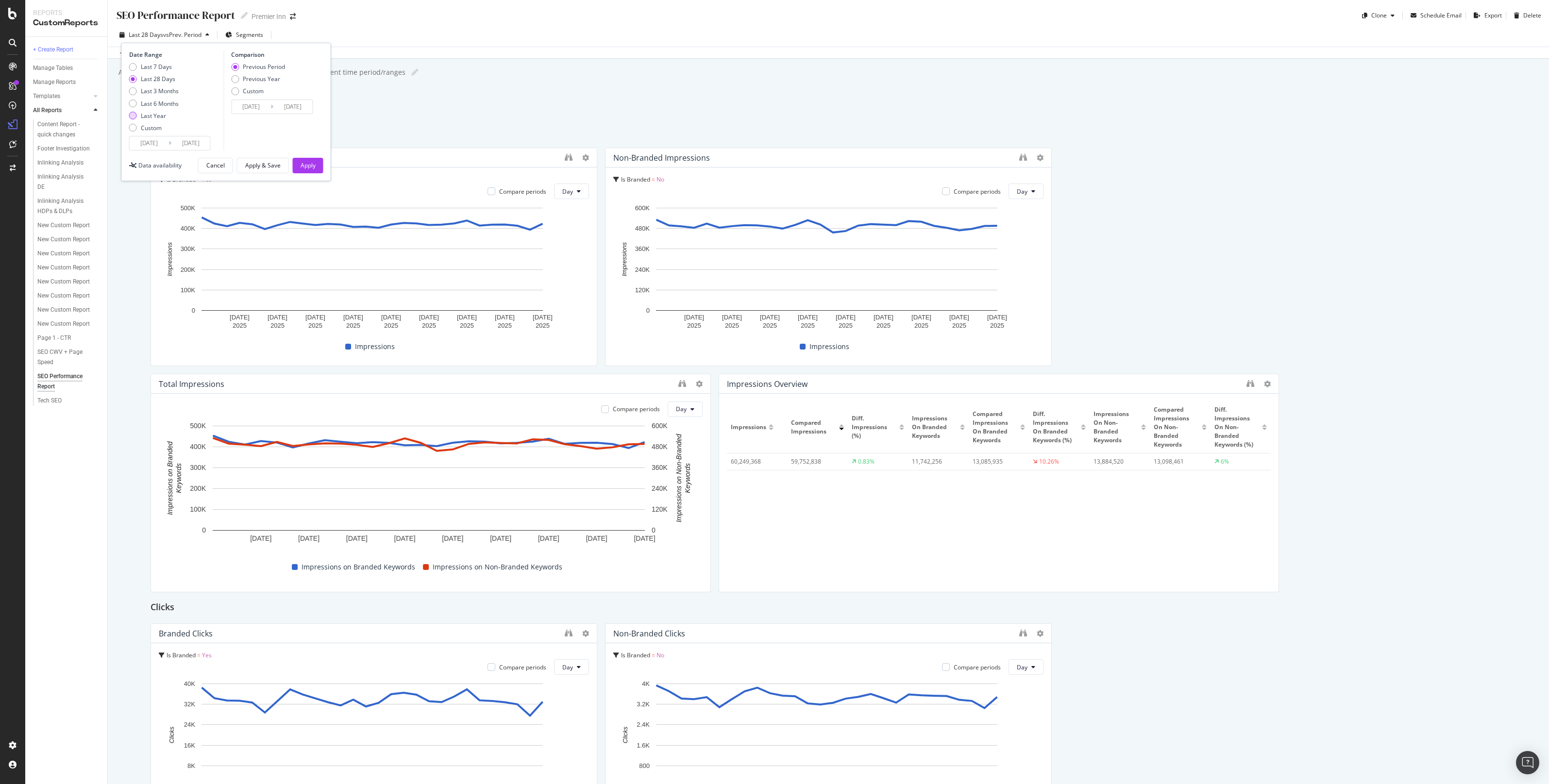
click at [141, 114] on div "Last Year" at bounding box center [154, 115] width 25 height 8
type input "[DATE]"
click at [311, 158] on div "Apply" at bounding box center [308, 165] width 15 height 15
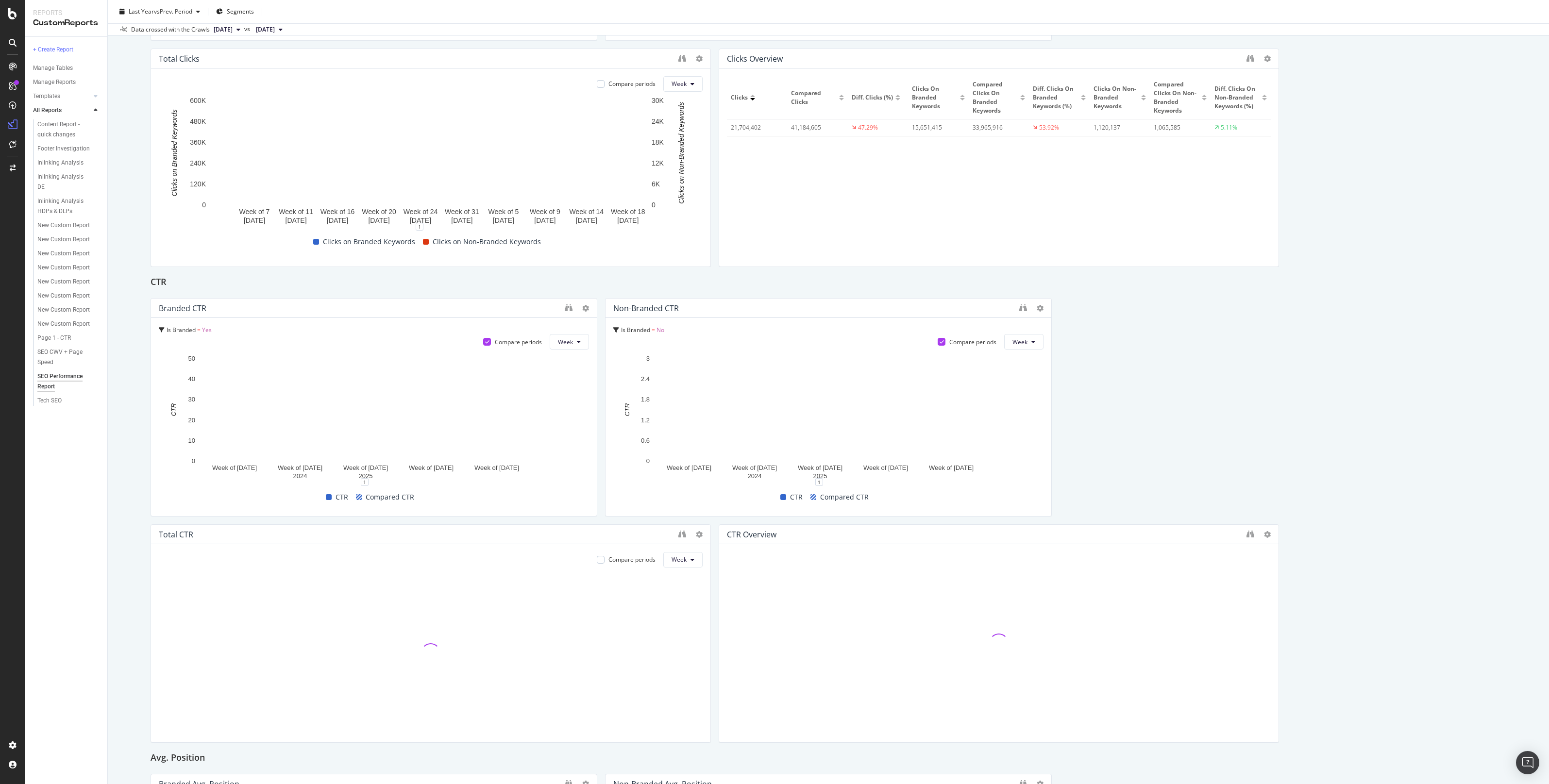
scroll to position [799, 0]
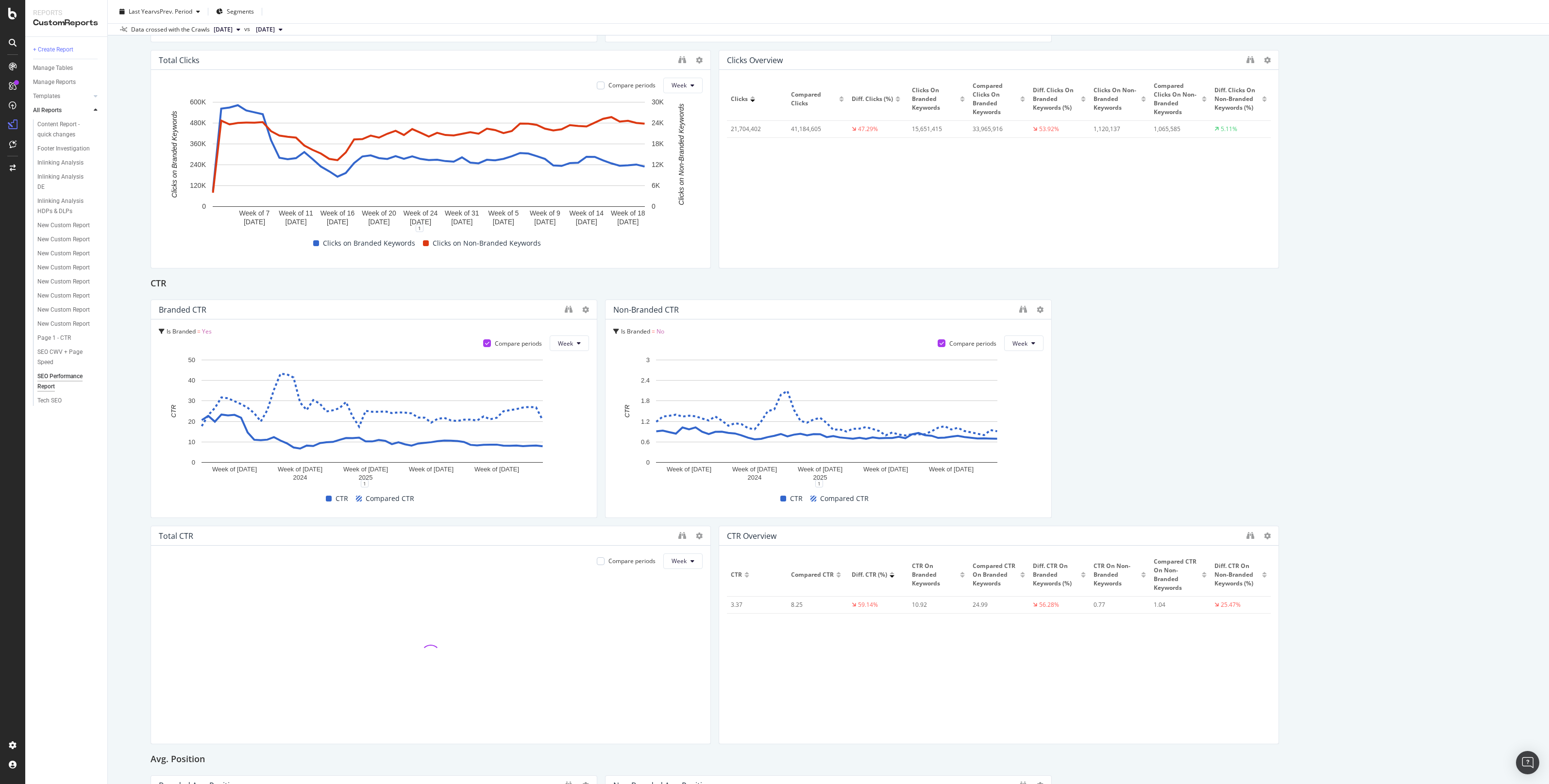
click at [772, 346] on div "CTR Overview" at bounding box center [998, 536] width 559 height 19
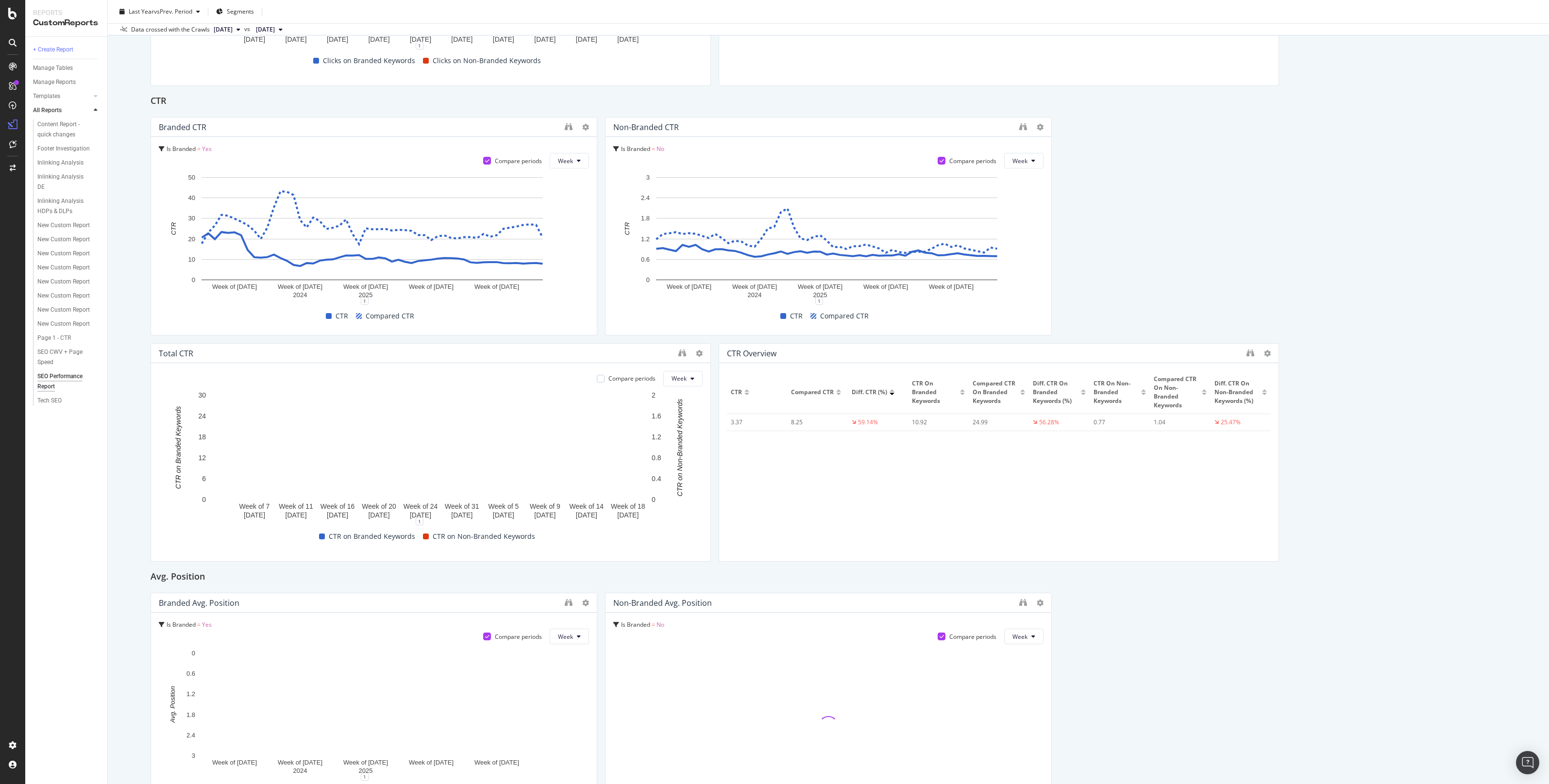
scroll to position [983, 0]
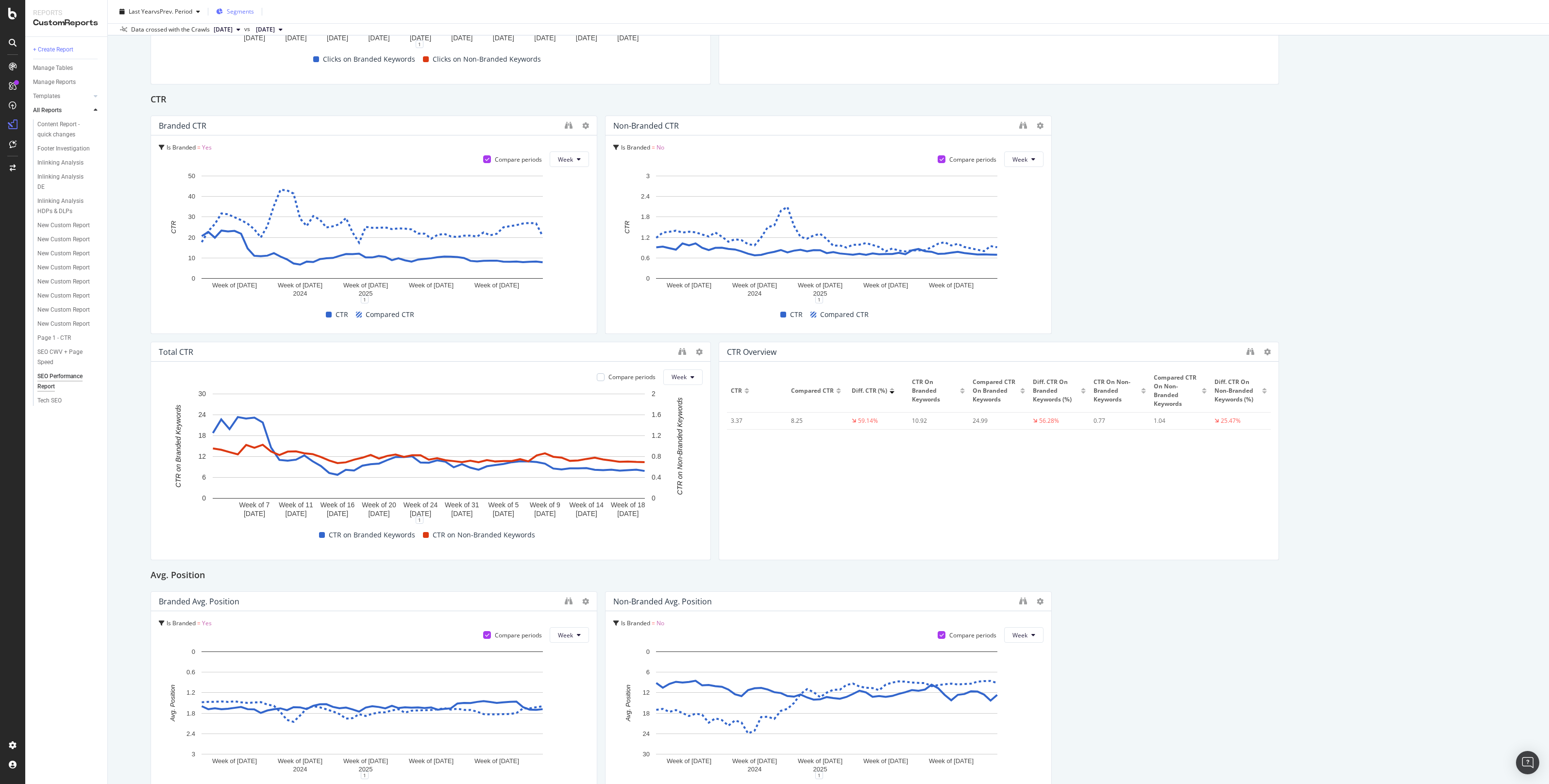
click at [251, 7] on span "Segments" at bounding box center [240, 11] width 27 height 8
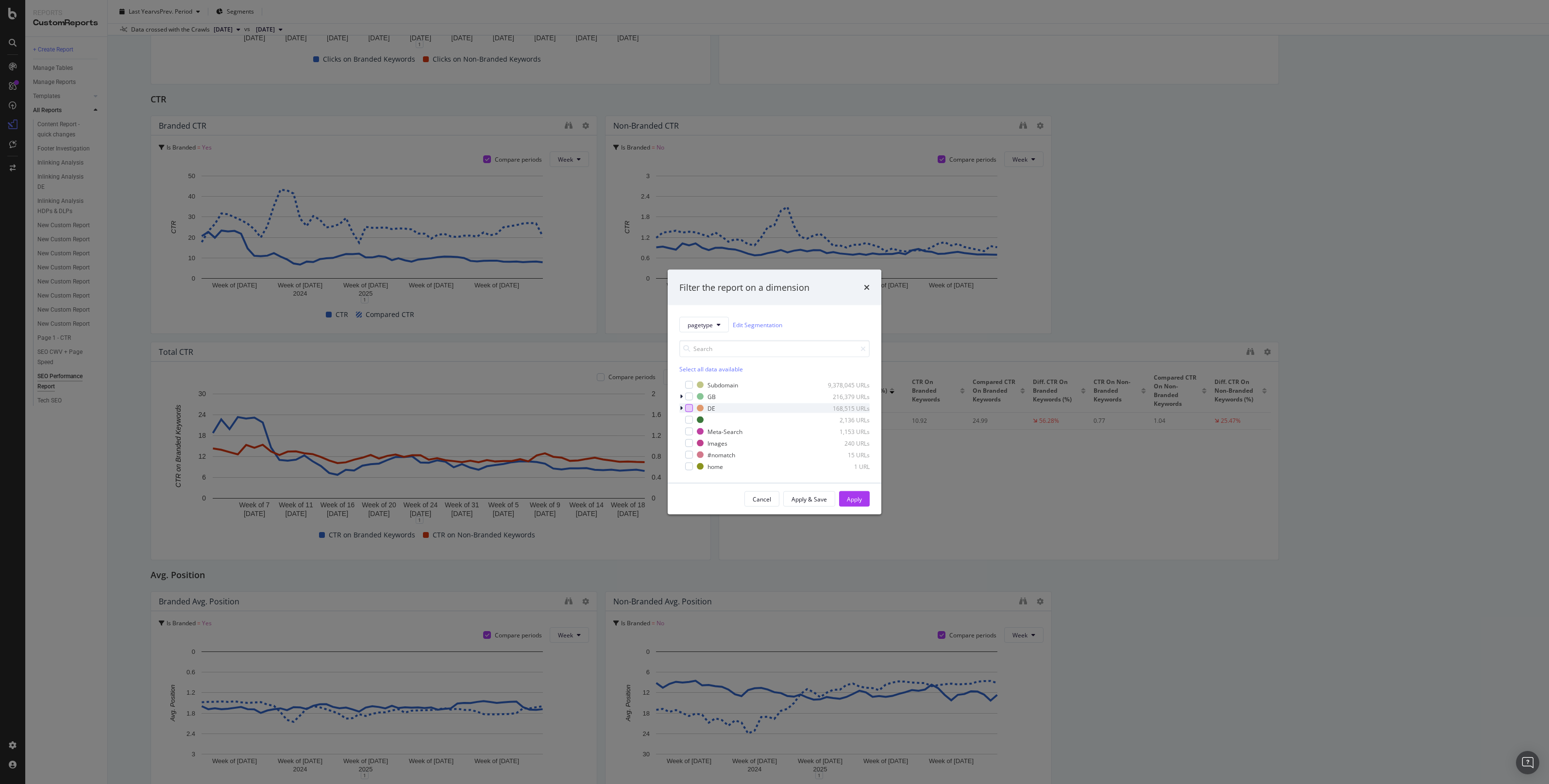
click at [691, 346] on div "modal" at bounding box center [689, 408] width 8 height 8
click at [772, 346] on div "Apply" at bounding box center [854, 499] width 15 height 15
